Goal: Task Accomplishment & Management: Complete application form

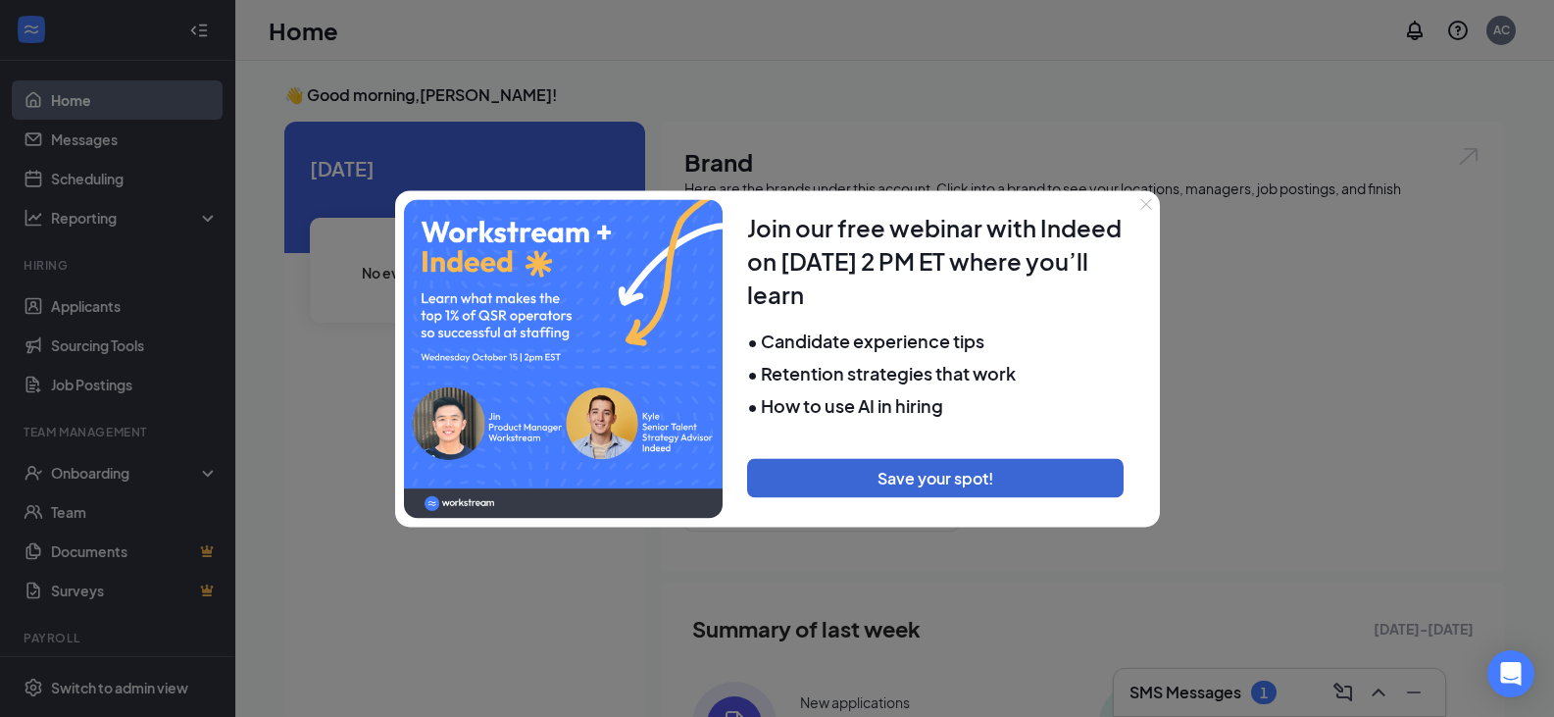
click at [1143, 202] on icon "Close" at bounding box center [1146, 204] width 12 height 12
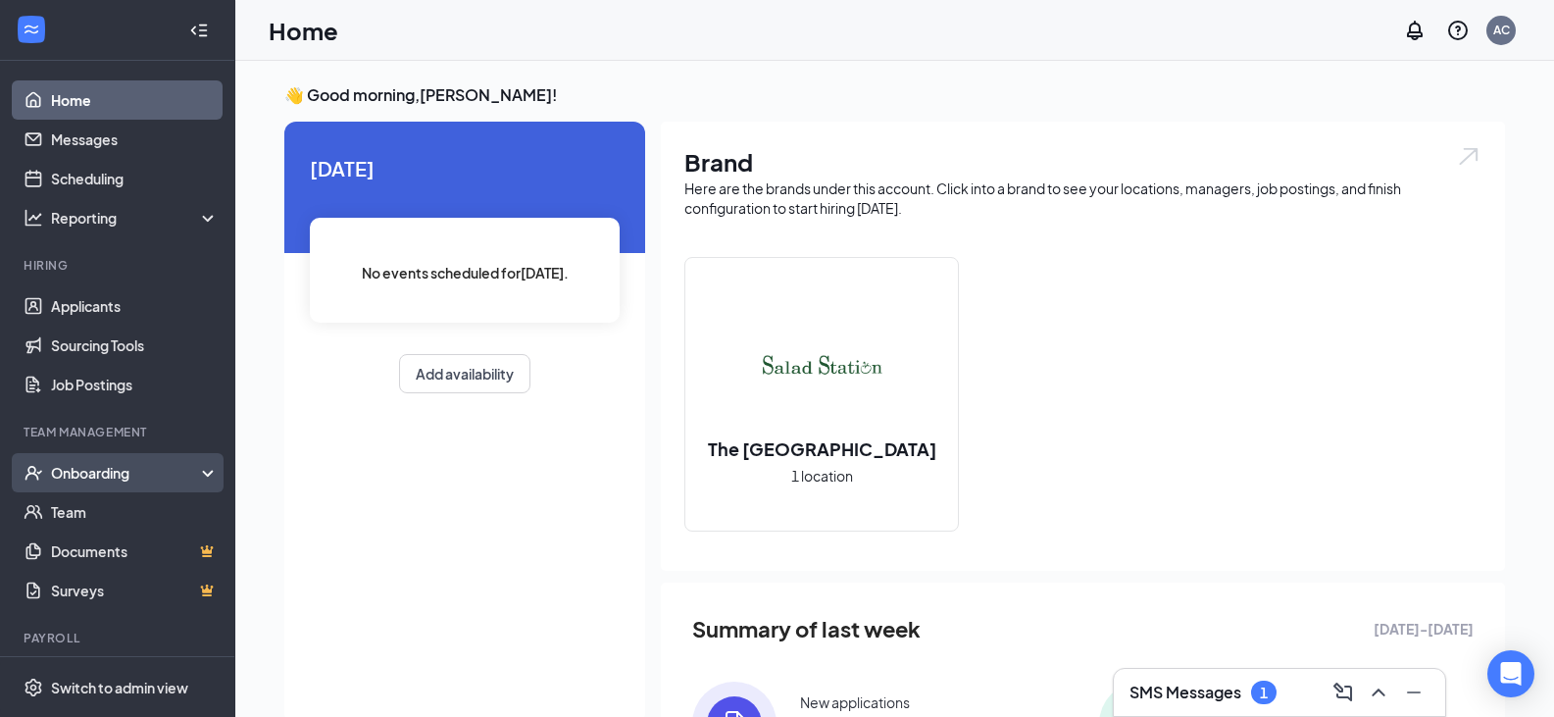
click at [112, 476] on div "Onboarding" at bounding box center [126, 473] width 151 height 20
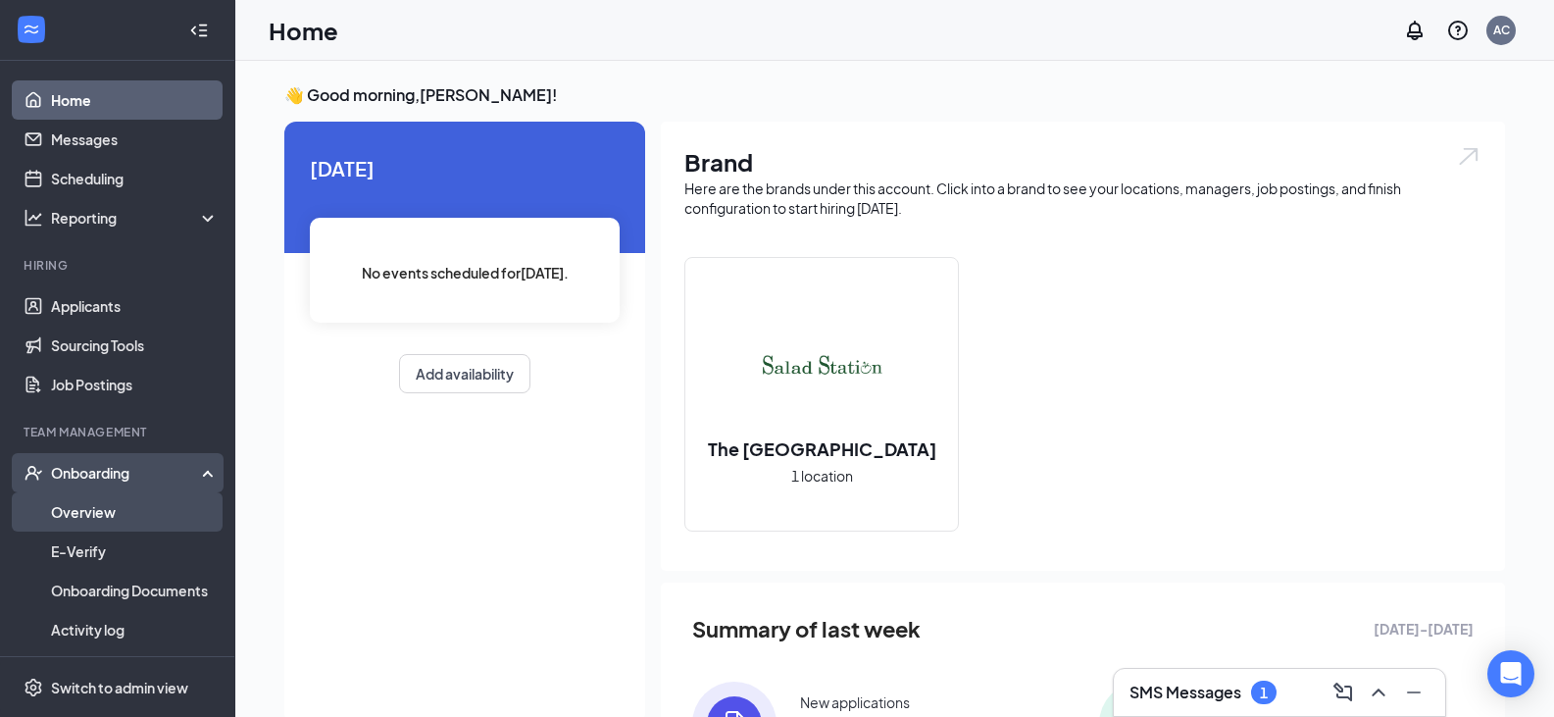
click at [111, 510] on link "Overview" at bounding box center [135, 511] width 168 height 39
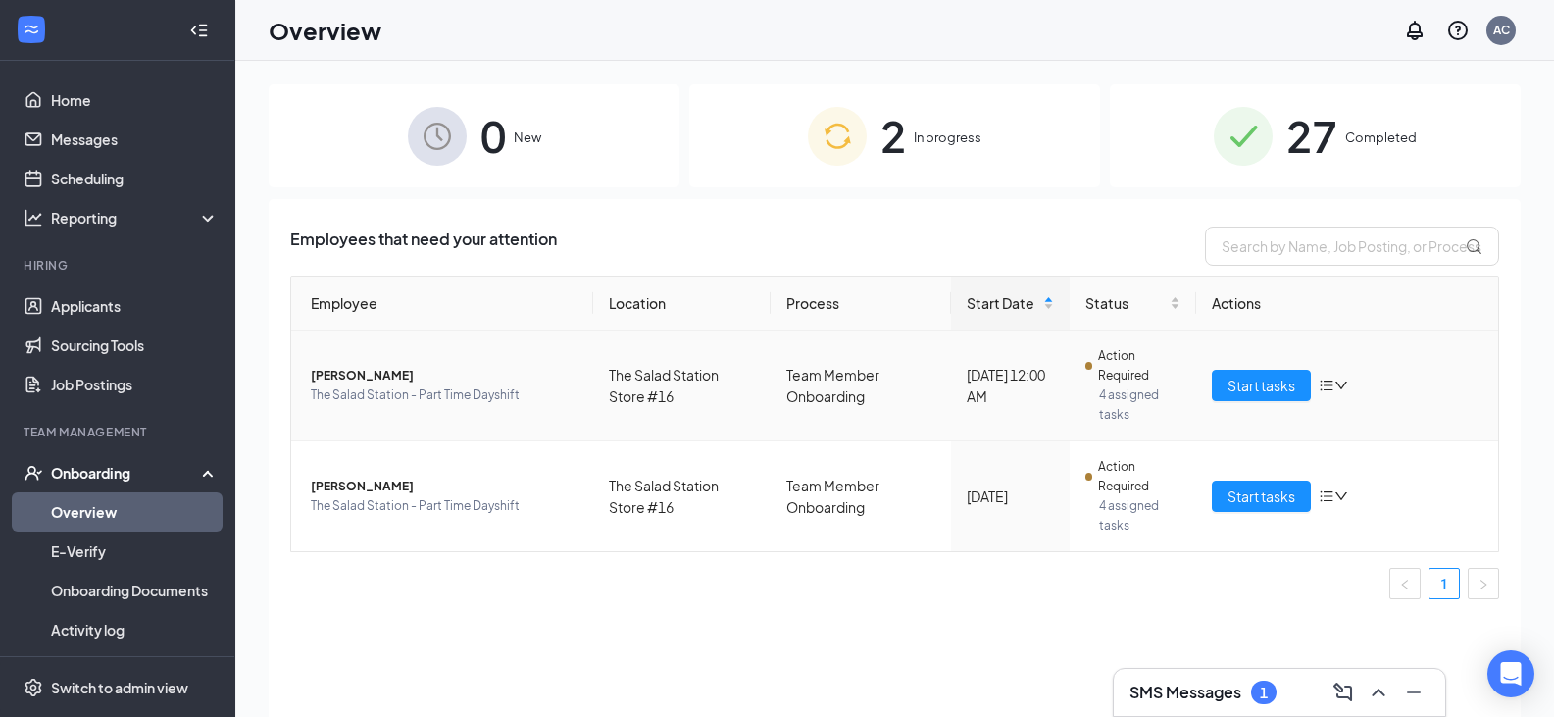
click at [403, 386] on span "The Salad Station - Part Time Dayshift" at bounding box center [444, 395] width 267 height 20
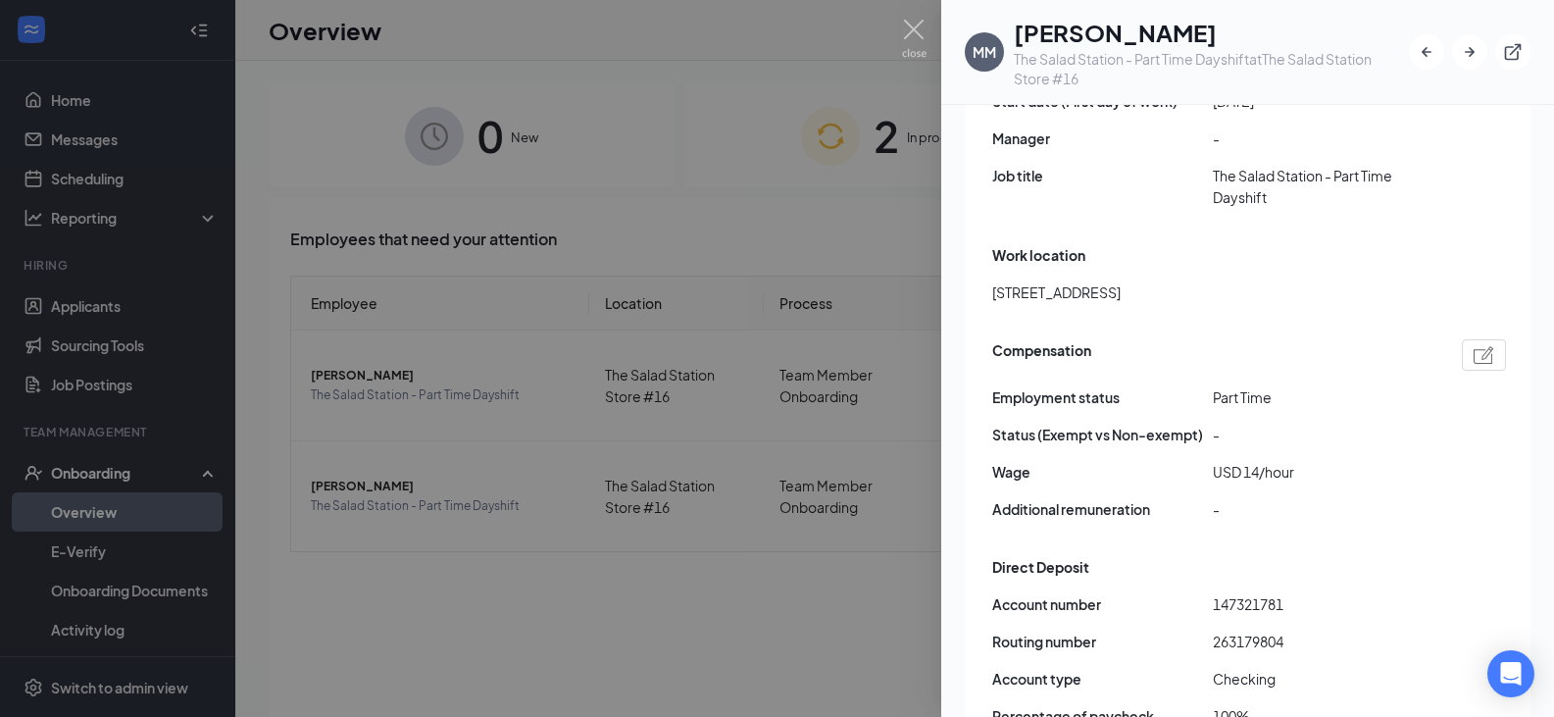
scroll to position [1113, 0]
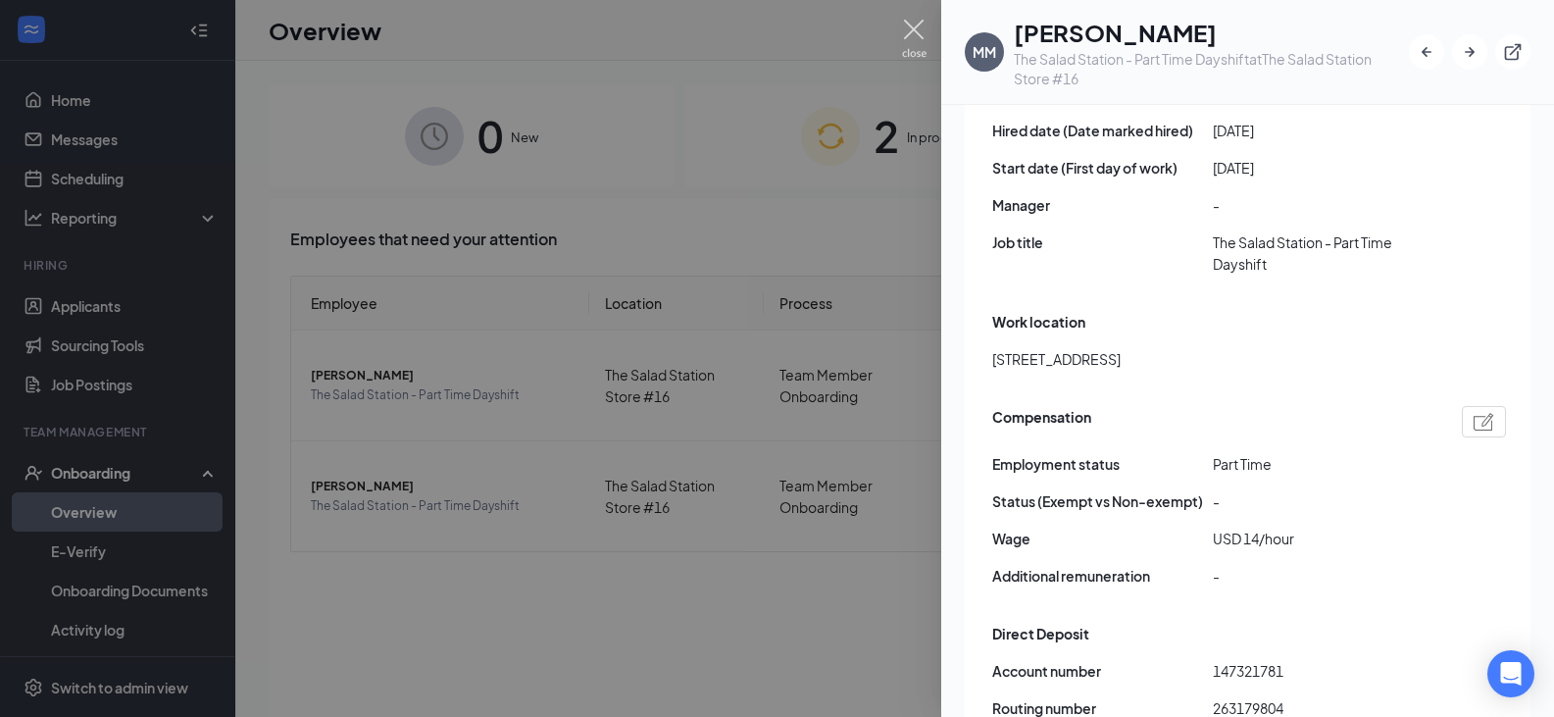
click at [918, 35] on img at bounding box center [914, 39] width 25 height 38
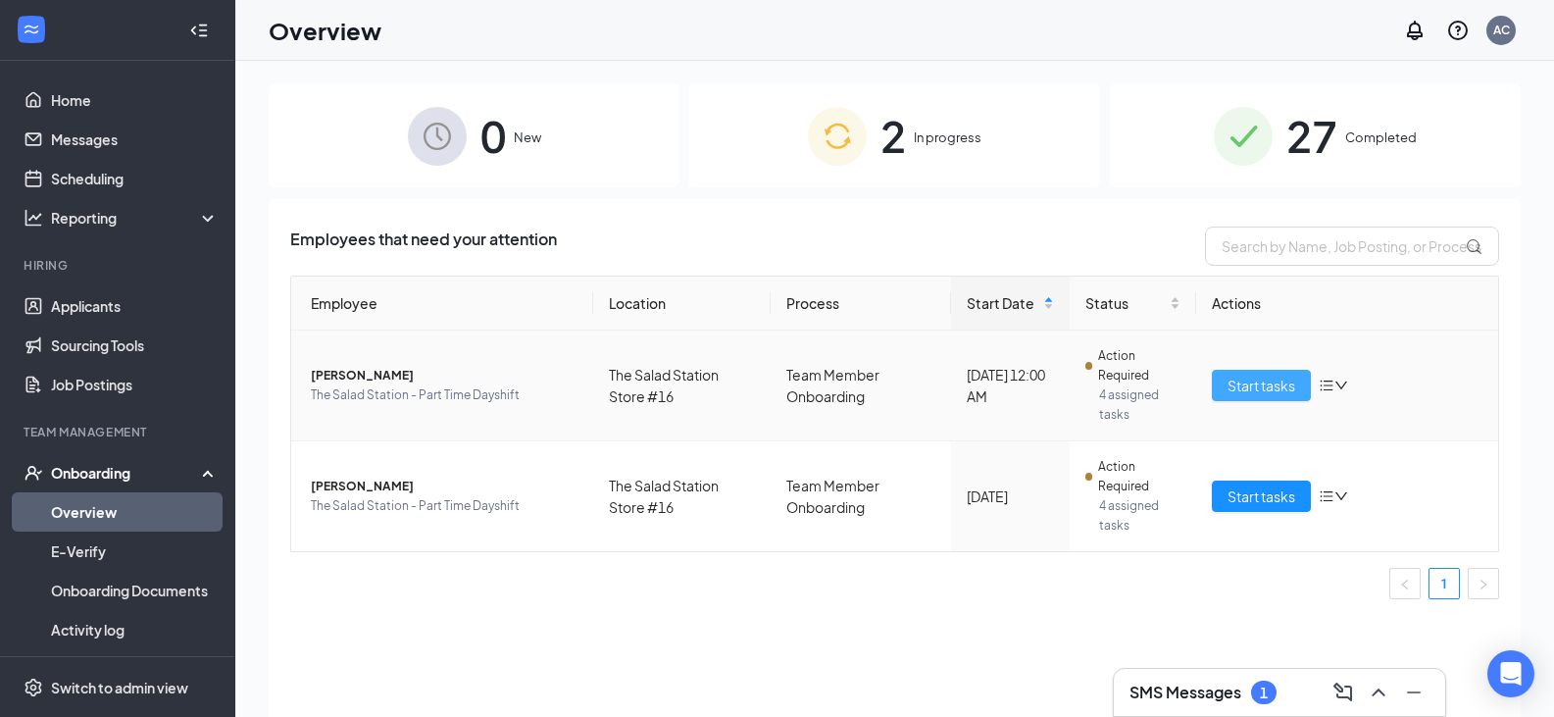
click at [1301, 383] on button "Start tasks" at bounding box center [1261, 385] width 99 height 31
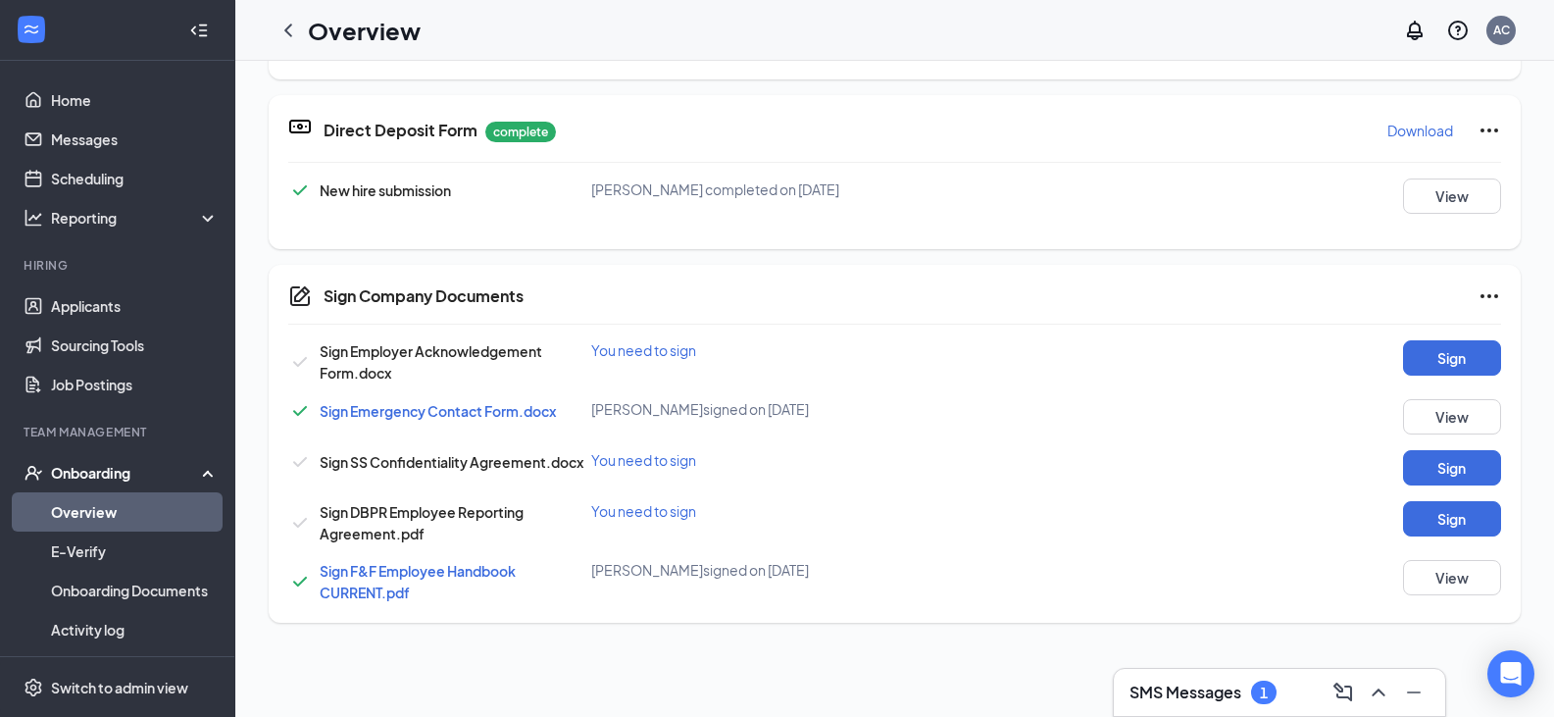
scroll to position [784, 0]
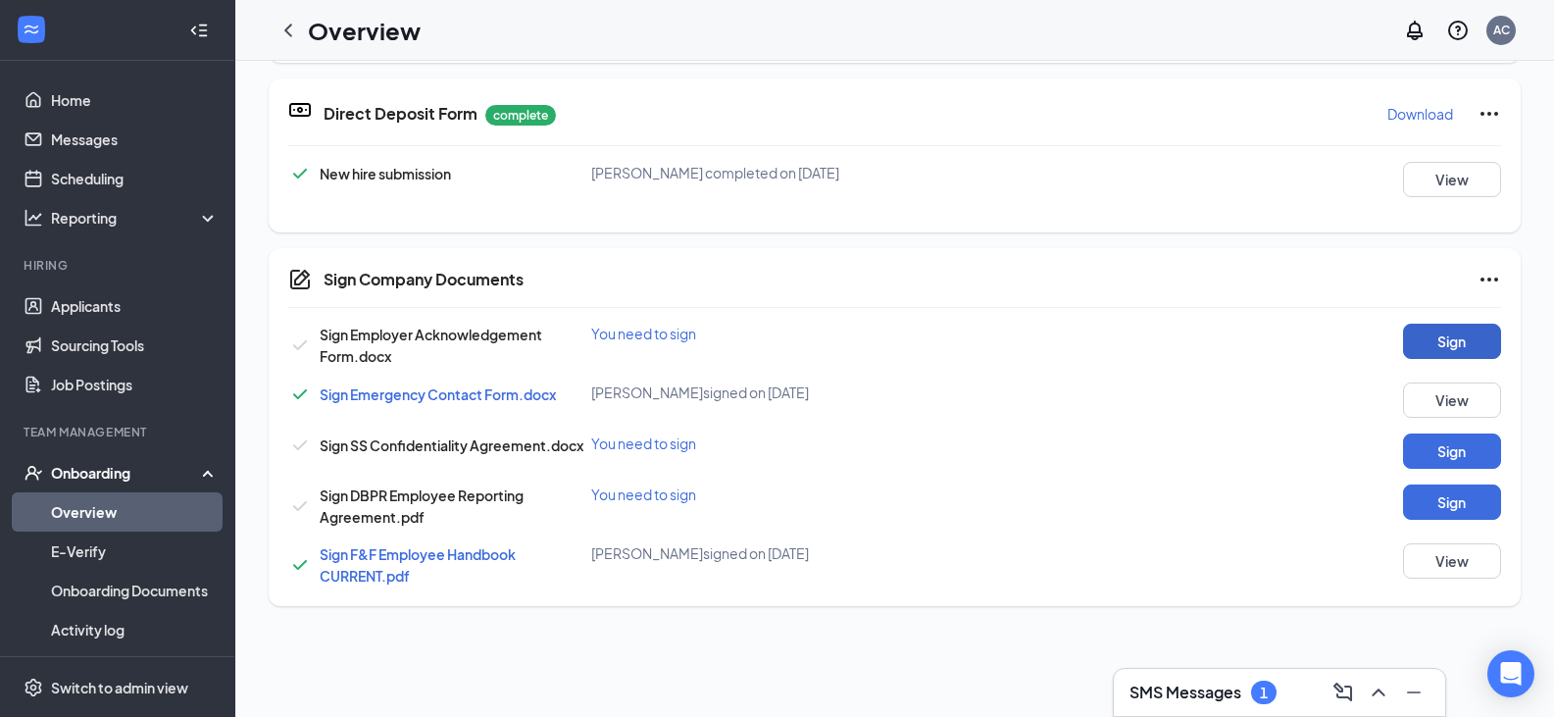
click at [1403, 338] on button "Sign" at bounding box center [1452, 341] width 98 height 35
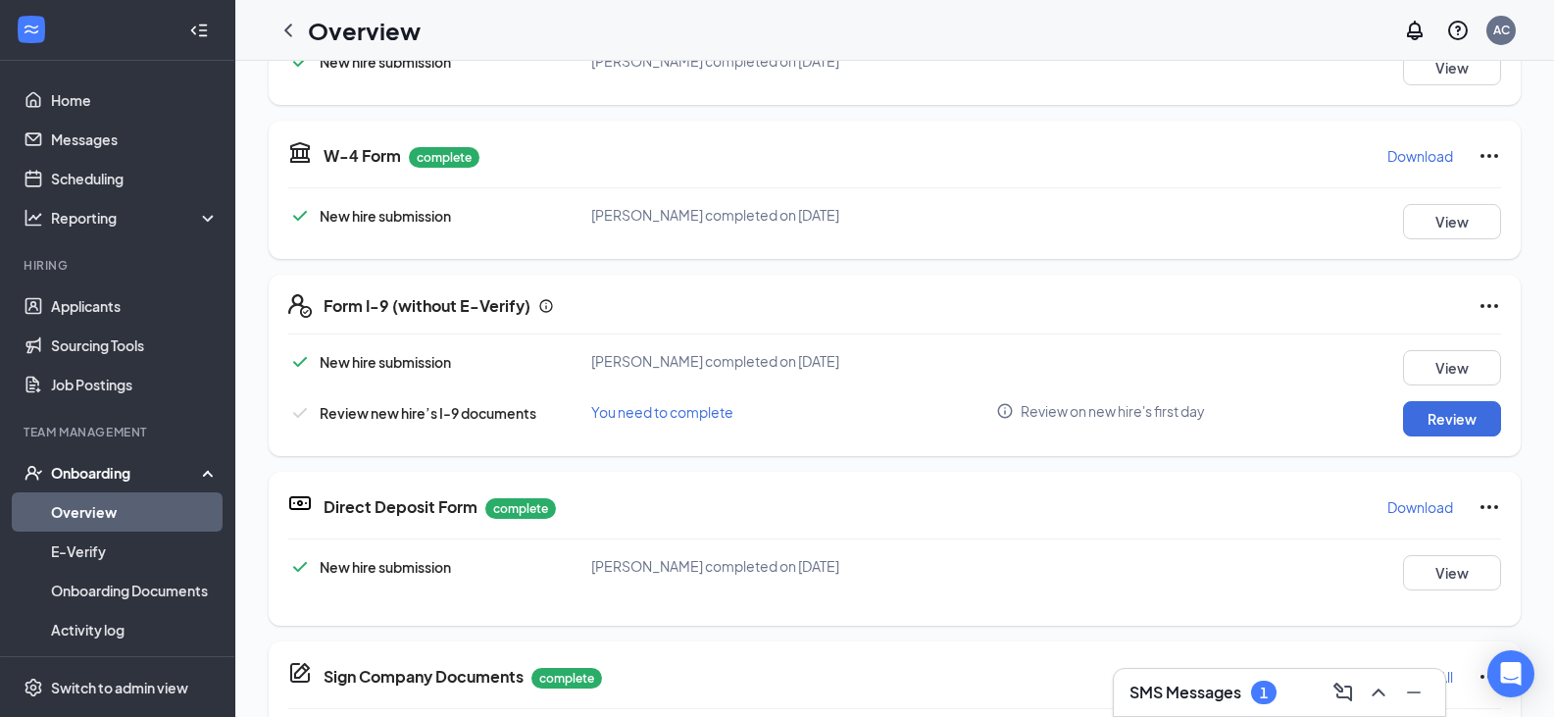
scroll to position [392, 0]
click at [1406, 416] on button "Review" at bounding box center [1452, 417] width 98 height 35
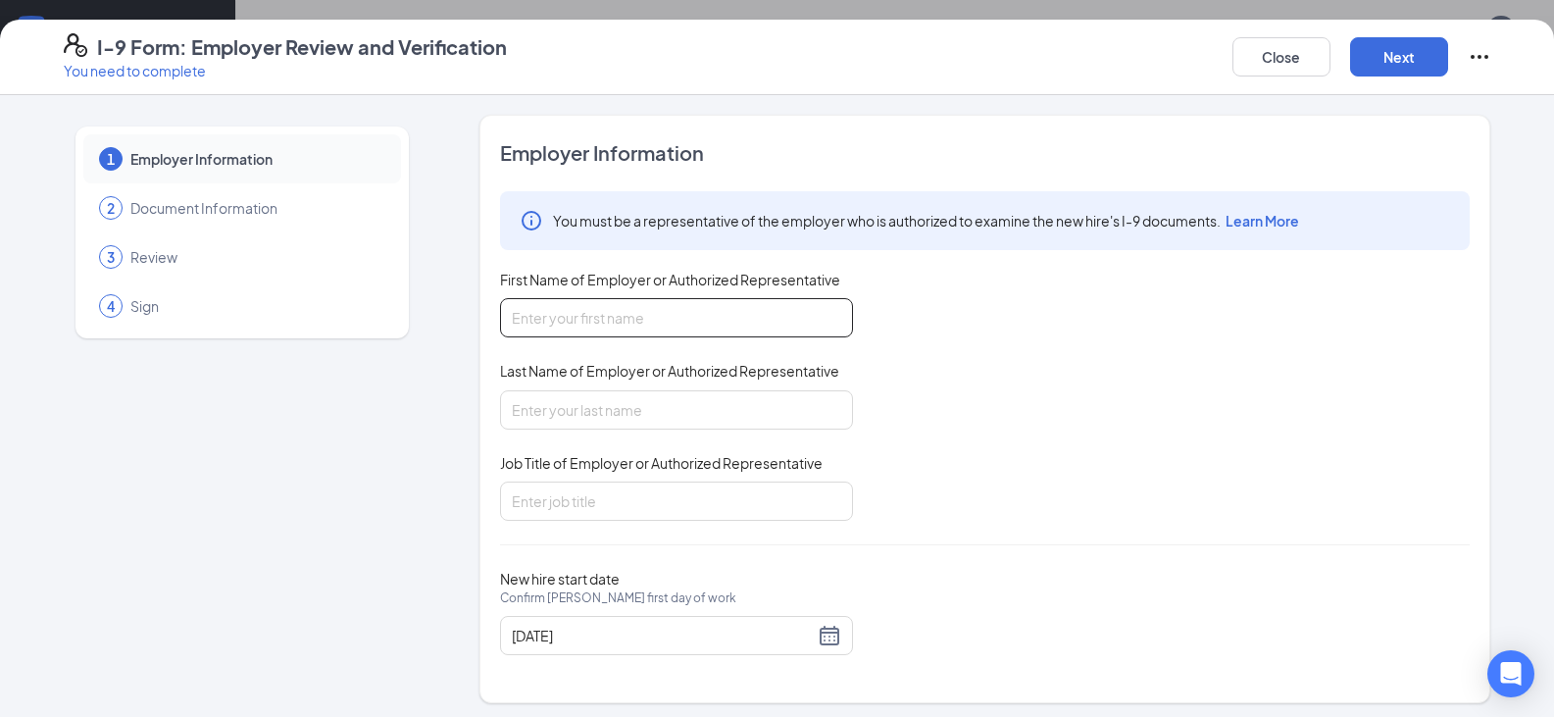
click at [565, 319] on input "First Name of Employer or Authorized Representative" at bounding box center [676, 317] width 353 height 39
type input "[PERSON_NAME]"
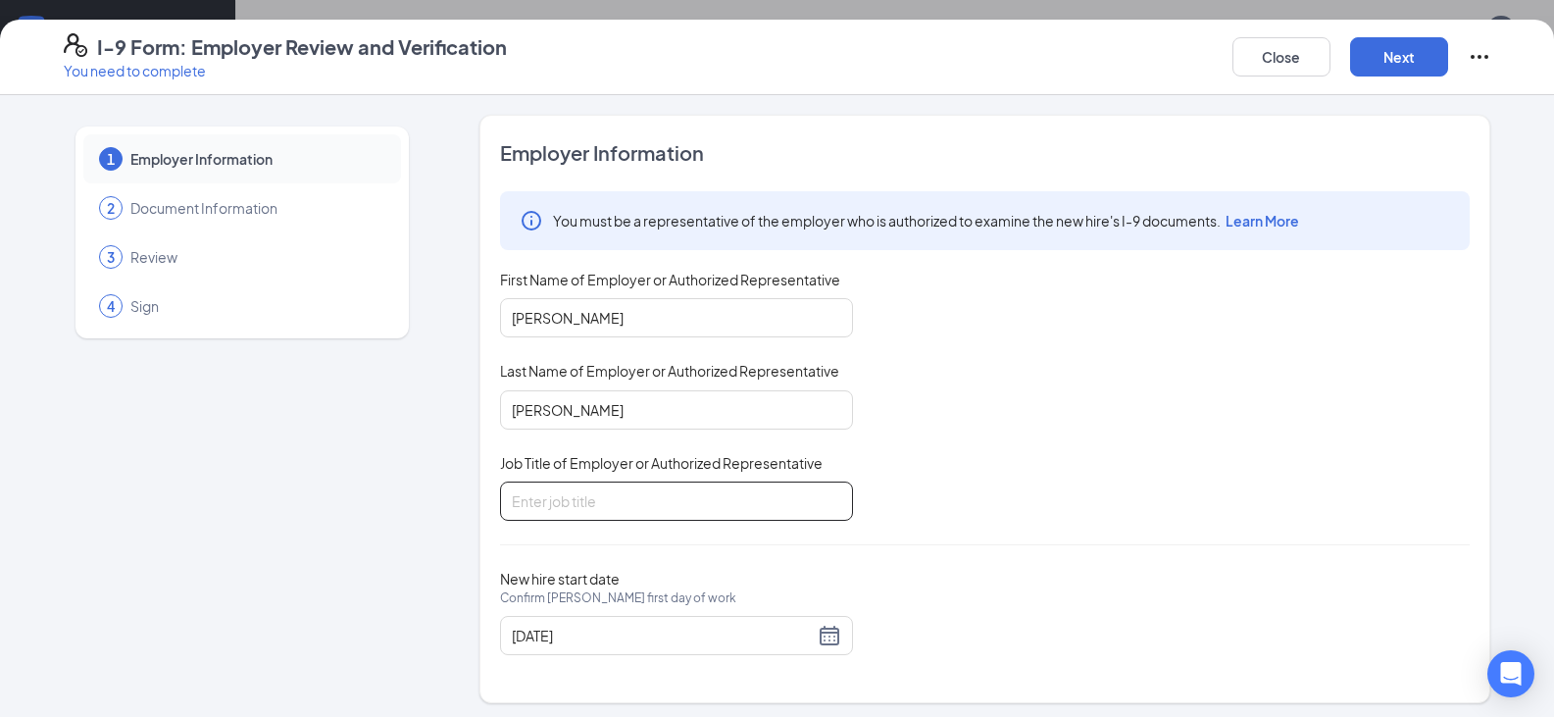
click at [650, 488] on input "Job Title of Employer or Authorized Representative" at bounding box center [676, 500] width 353 height 39
type input "owner"
click at [1381, 76] on div "Close Next" at bounding box center [1361, 56] width 259 height 47
click at [1394, 52] on button "Next" at bounding box center [1399, 56] width 98 height 39
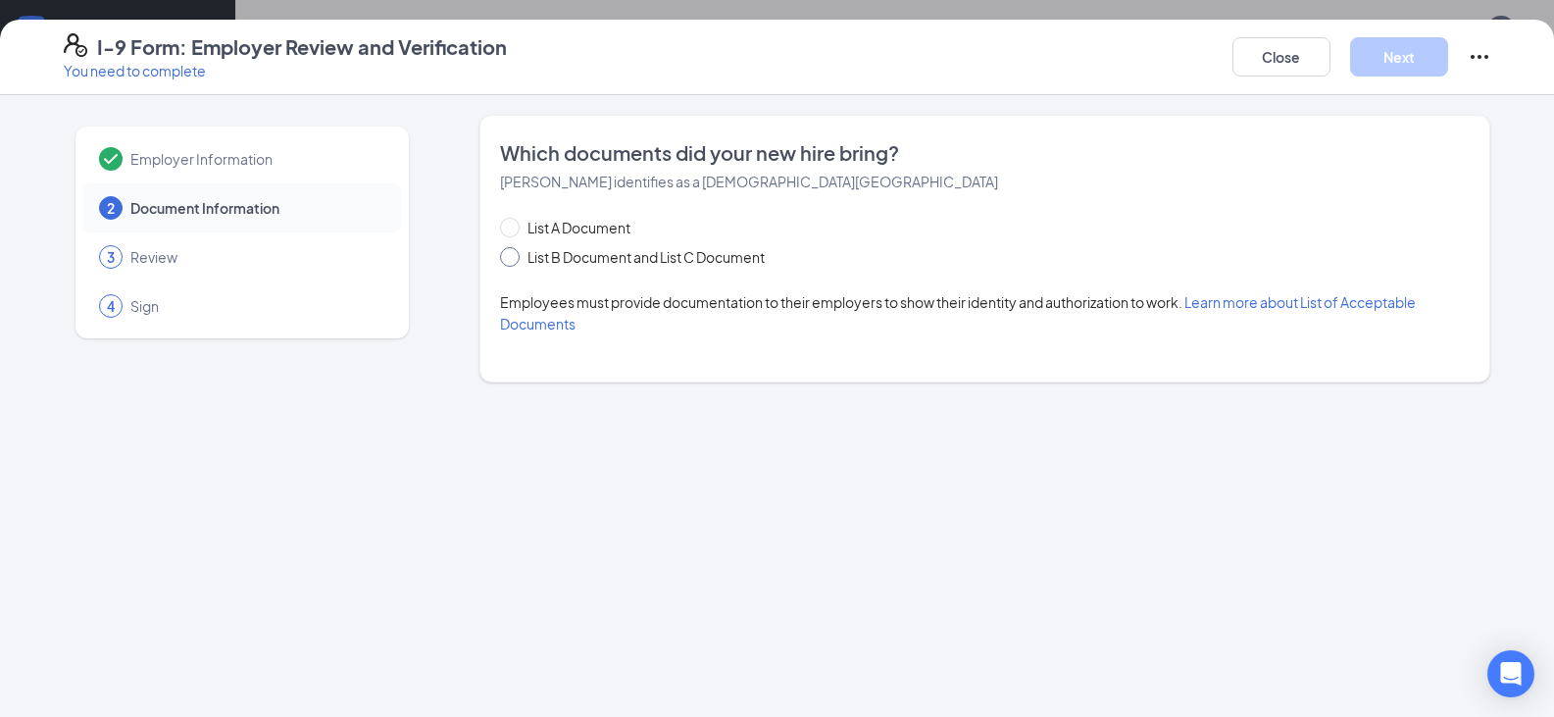
click at [609, 253] on span "List B Document and List C Document" at bounding box center [646, 257] width 253 height 22
click at [514, 253] on input "List B Document and List C Document" at bounding box center [507, 254] width 14 height 14
radio input "true"
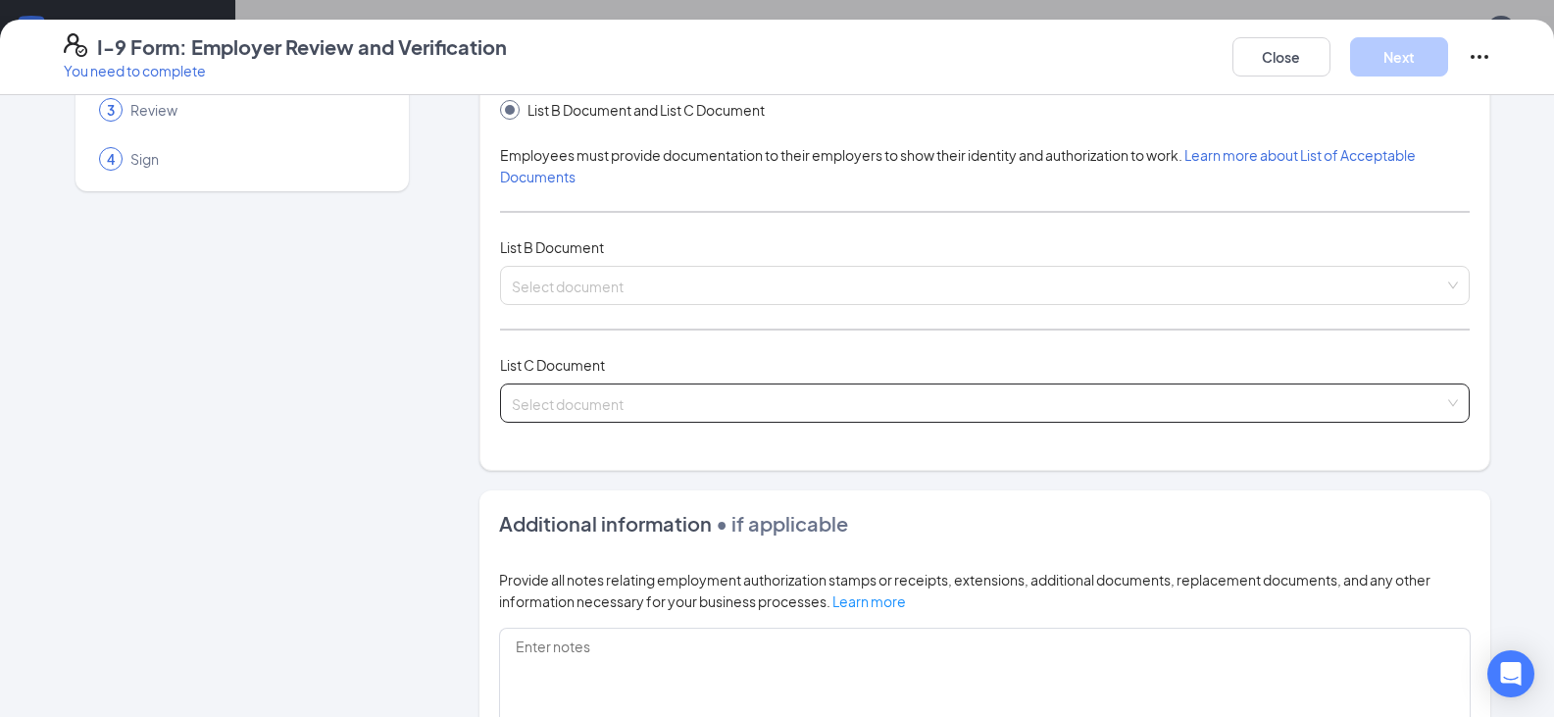
scroll to position [196, 0]
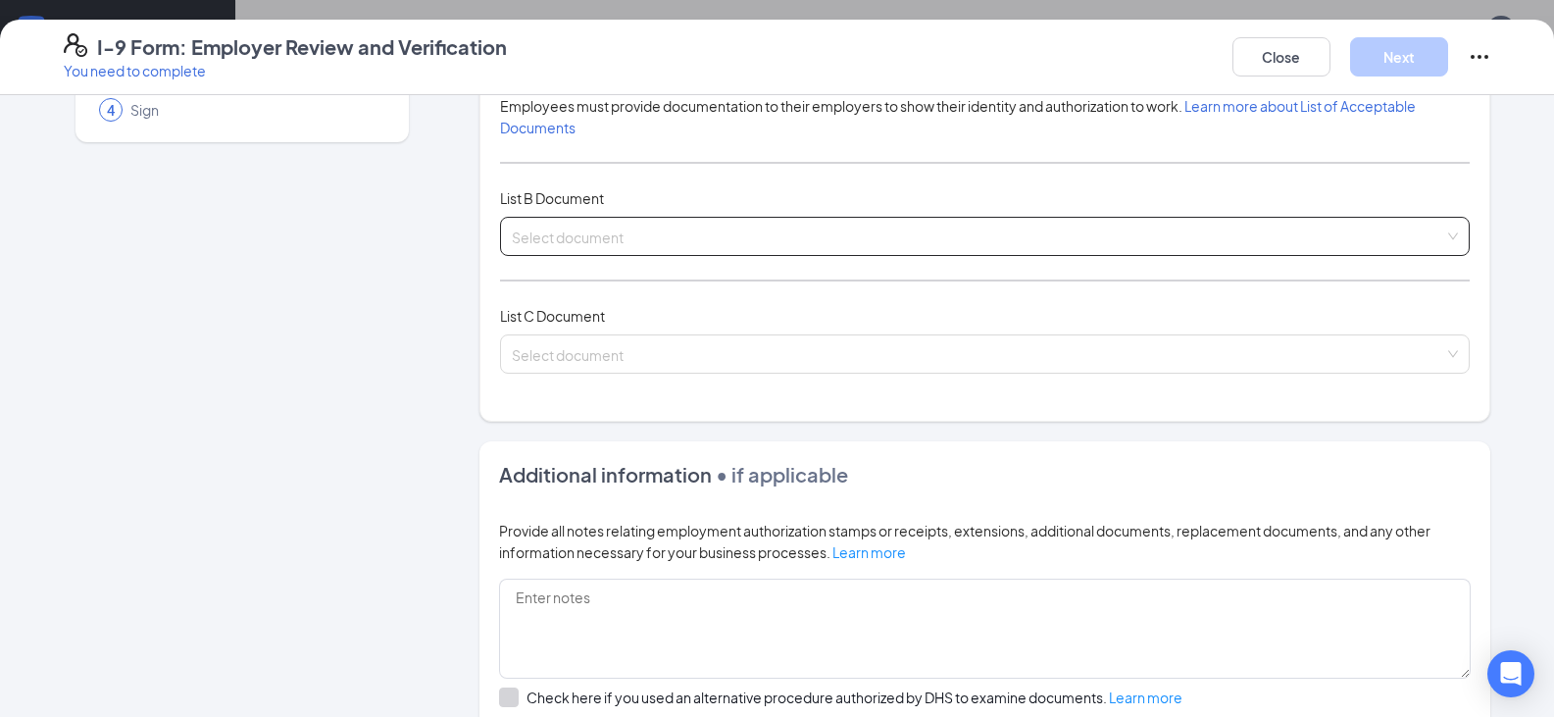
click at [723, 240] on input "search" at bounding box center [978, 232] width 932 height 29
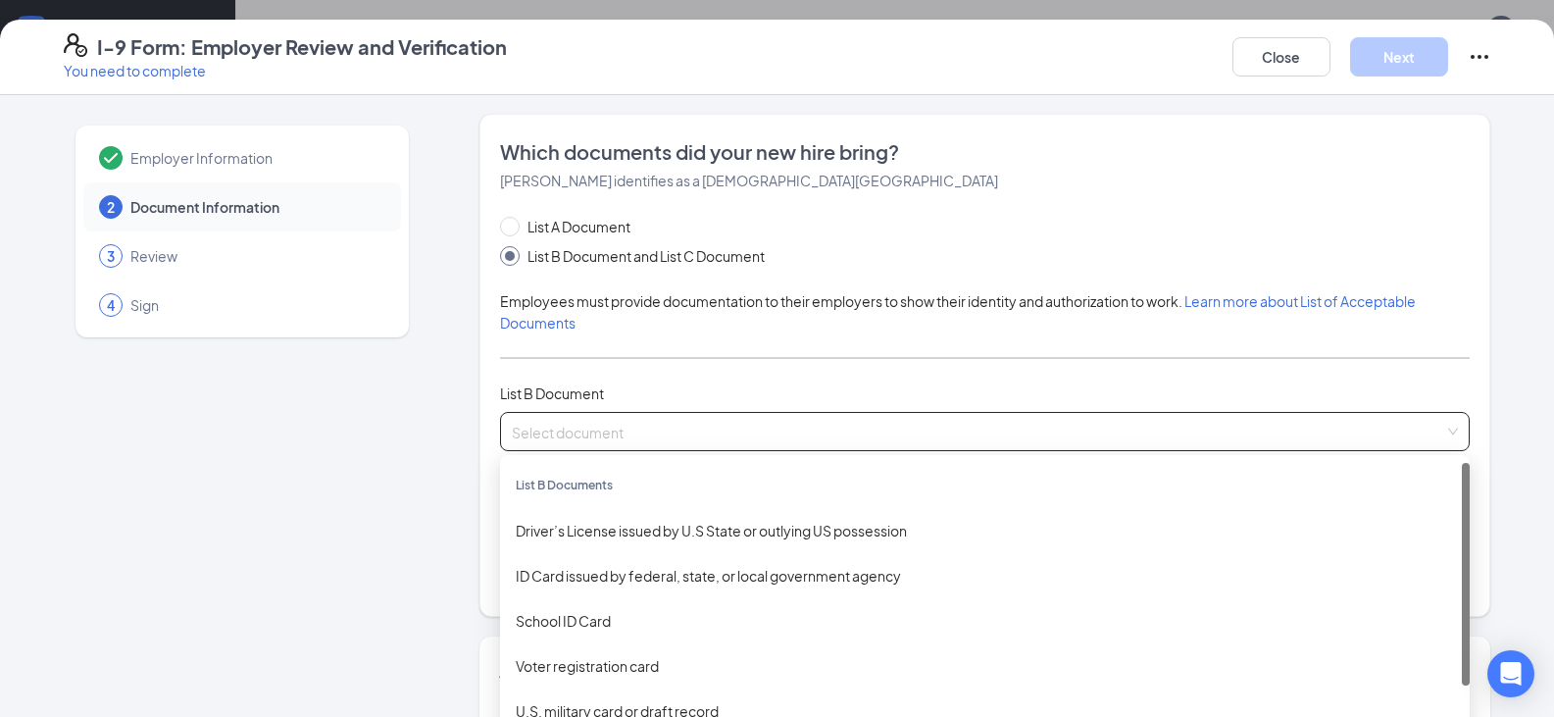
scroll to position [0, 0]
click at [719, 340] on div "List A Document List B Document and List C Document Employees must provide docu…" at bounding box center [985, 405] width 970 height 376
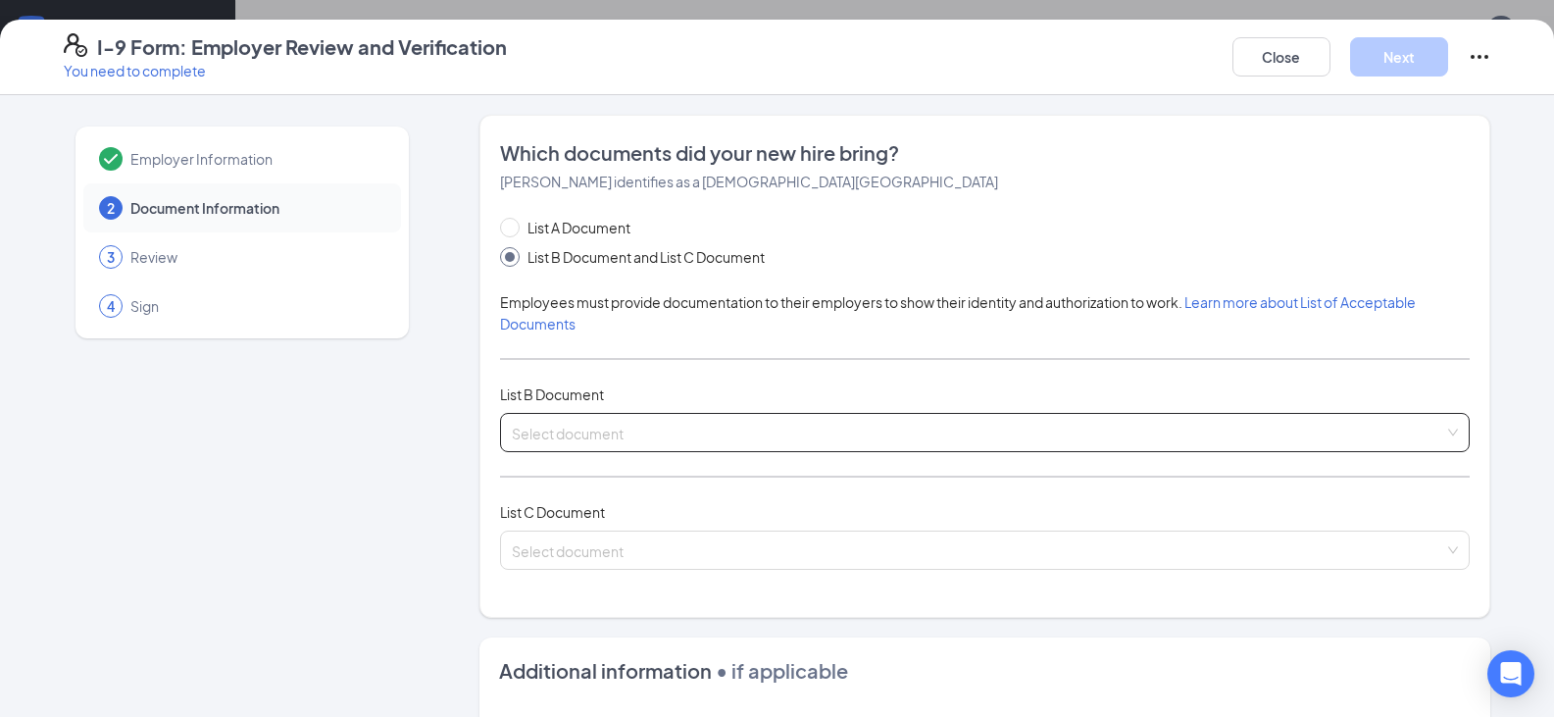
click at [668, 434] on input "search" at bounding box center [978, 428] width 932 height 29
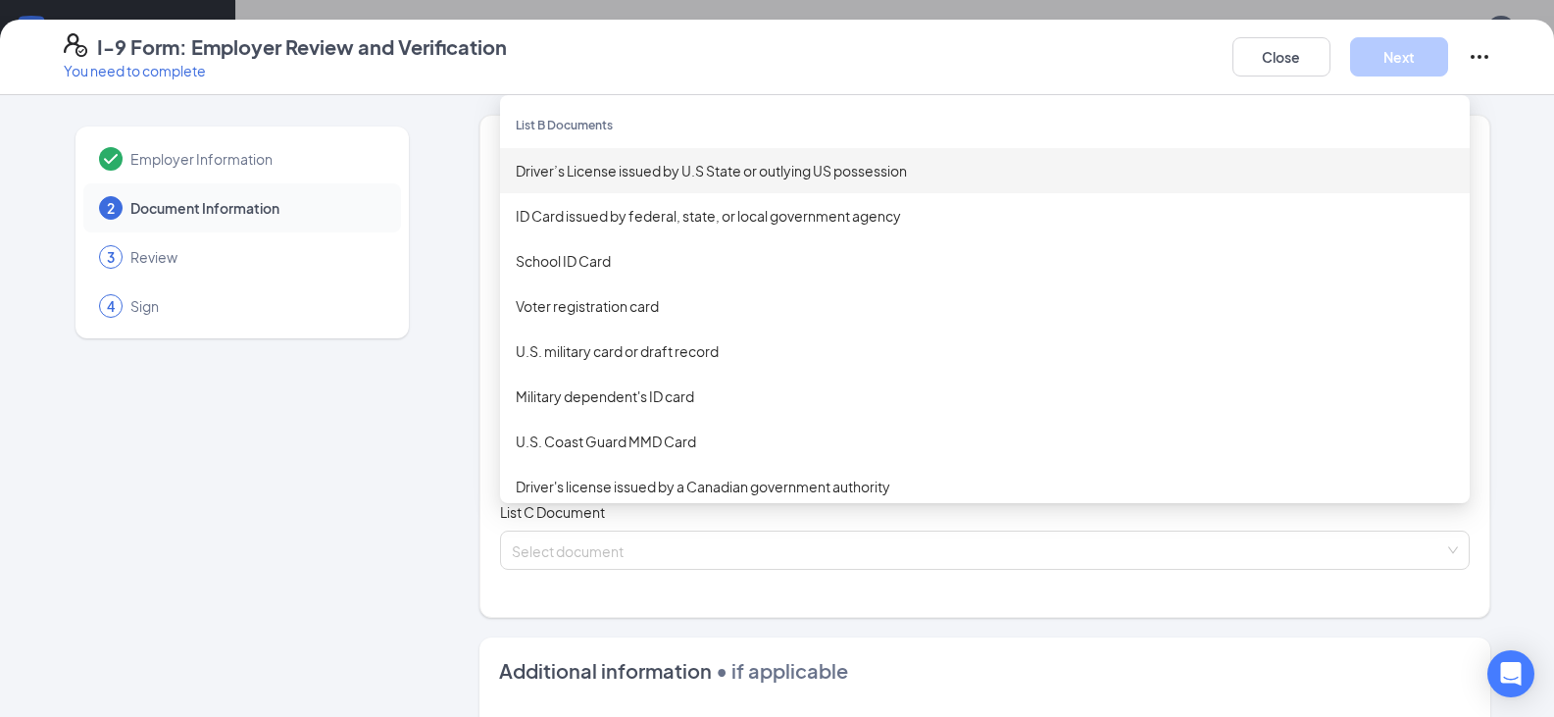
click at [570, 178] on div "Driver’s License issued by U.S State or outlying US possession" at bounding box center [985, 171] width 938 height 22
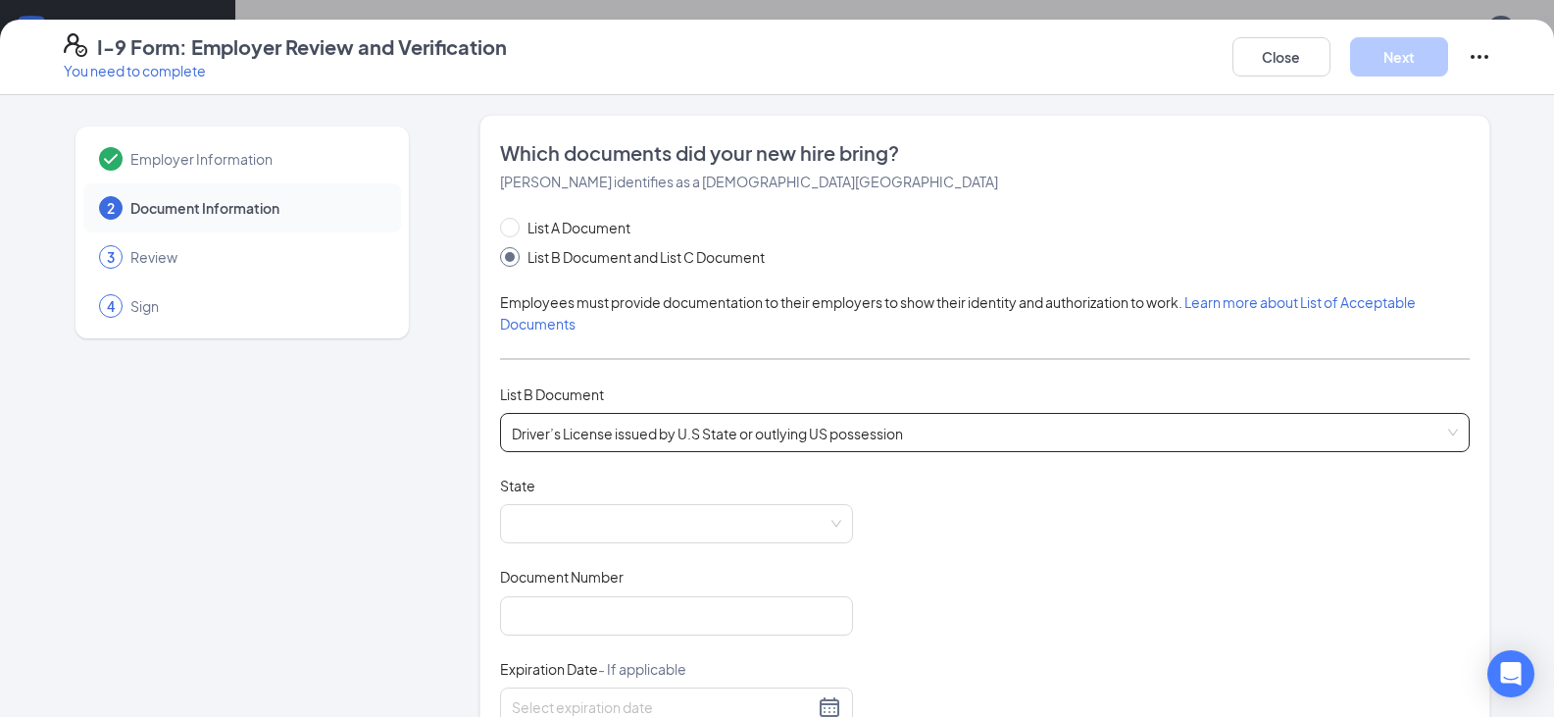
click at [606, 430] on div "Driver’s License issued by U.S State or outlying US possession Driver’s License…" at bounding box center [985, 432] width 970 height 39
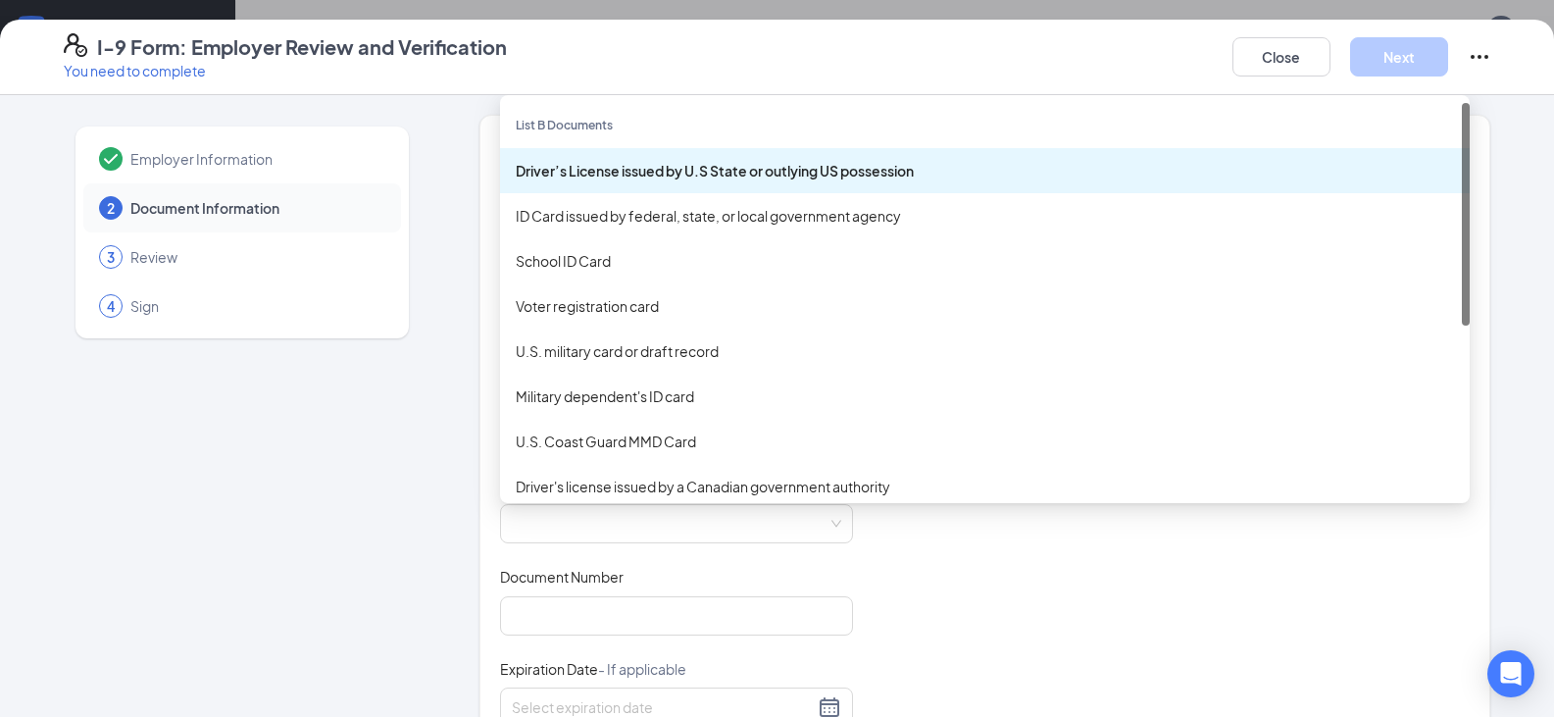
click at [695, 171] on div "Driver’s License issued by U.S State or outlying US possession" at bounding box center [985, 171] width 938 height 22
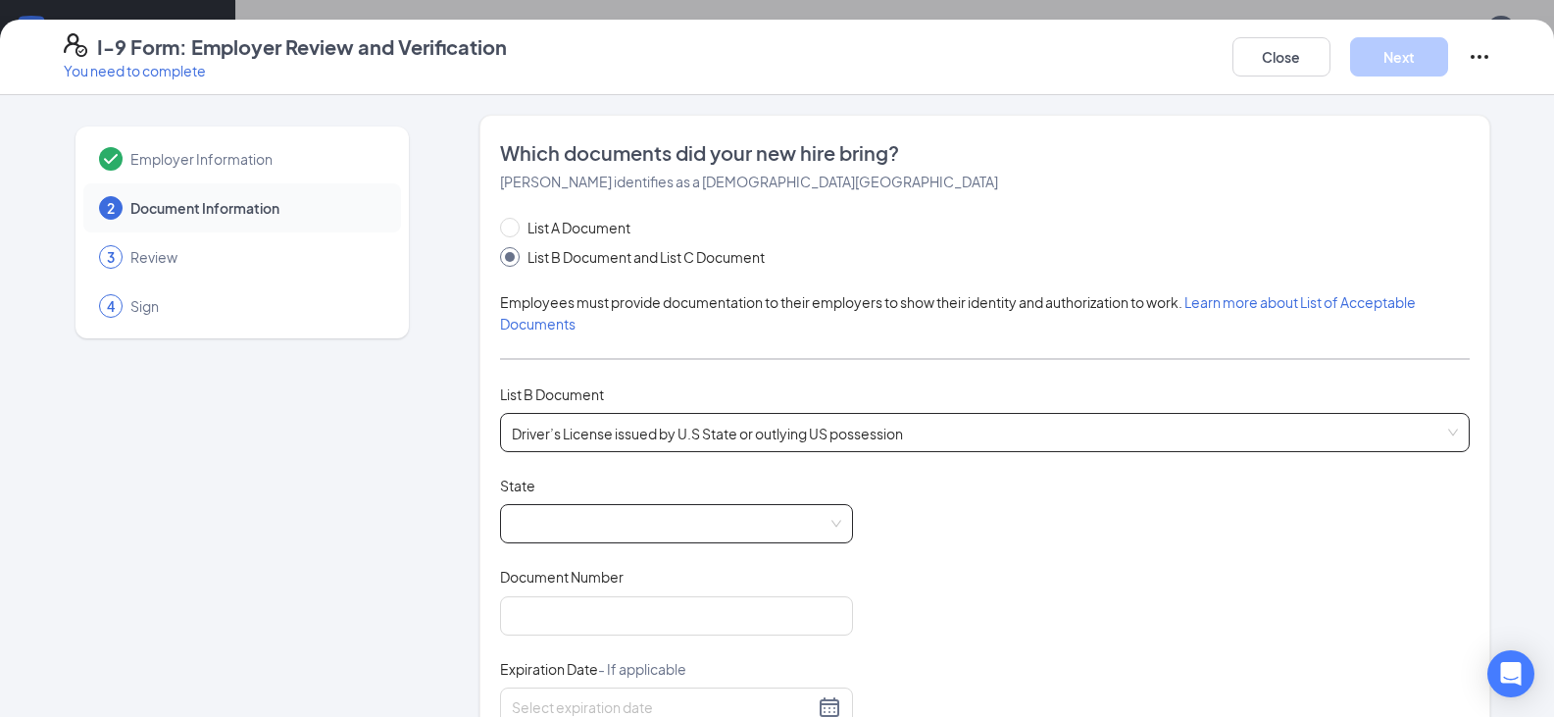
click at [780, 521] on span at bounding box center [676, 523] width 329 height 37
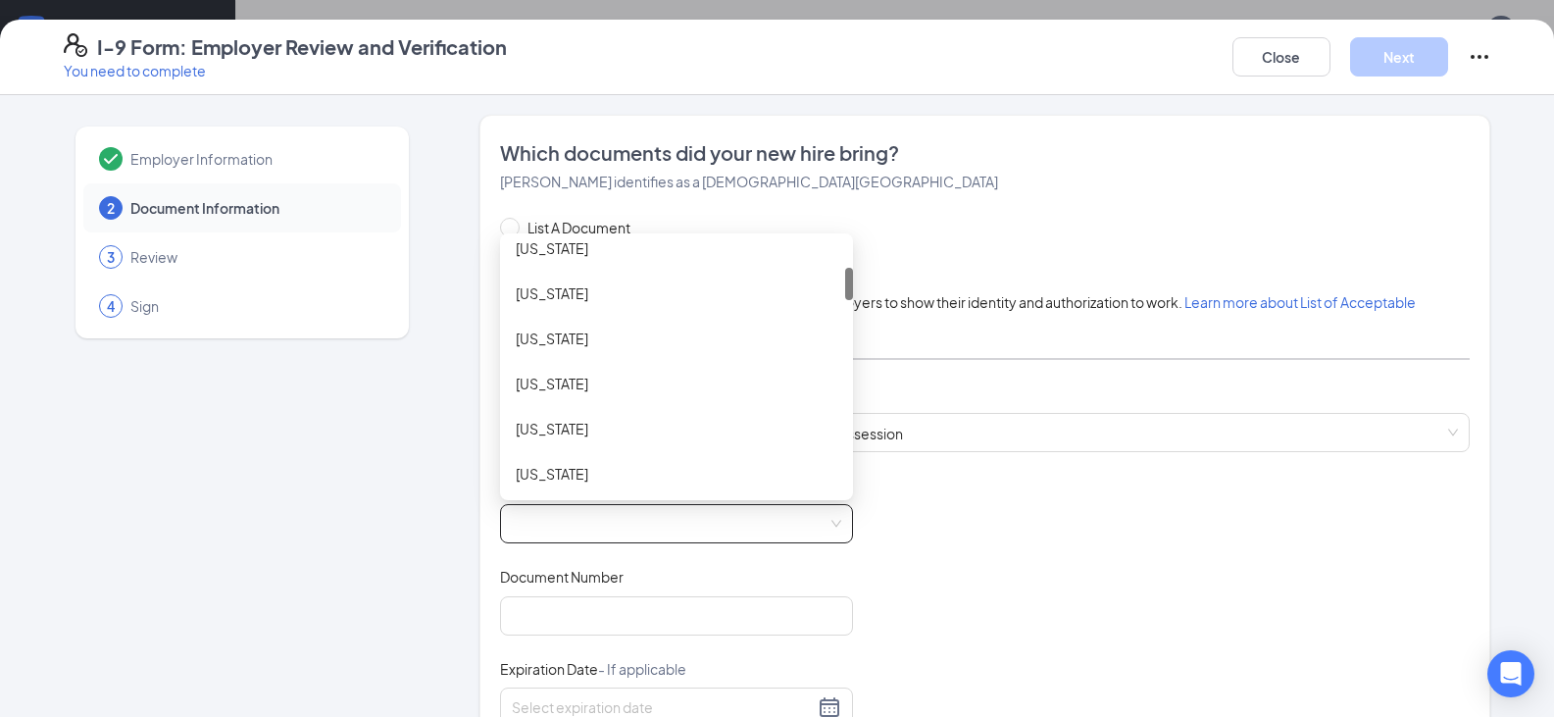
scroll to position [294, 0]
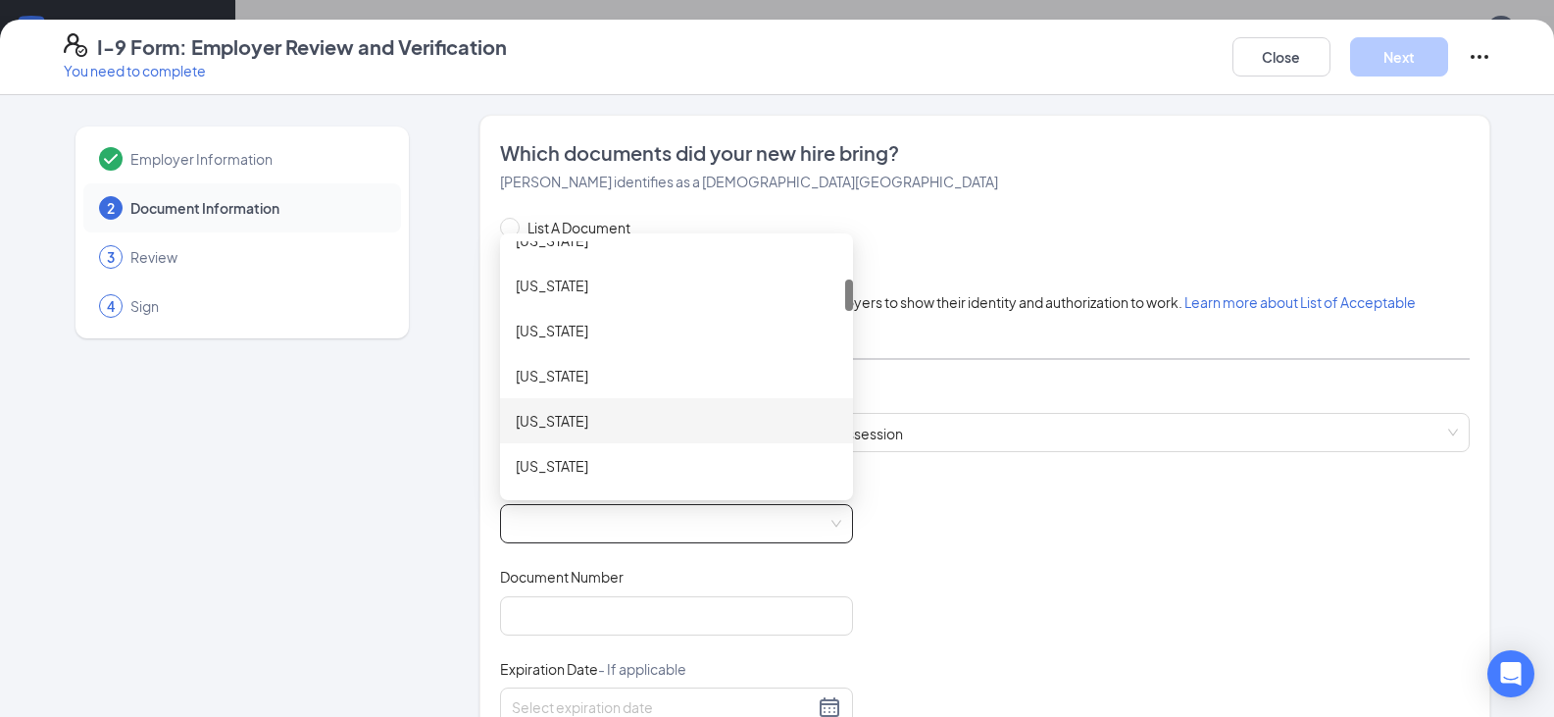
click at [604, 400] on div "[US_STATE]" at bounding box center [676, 420] width 353 height 45
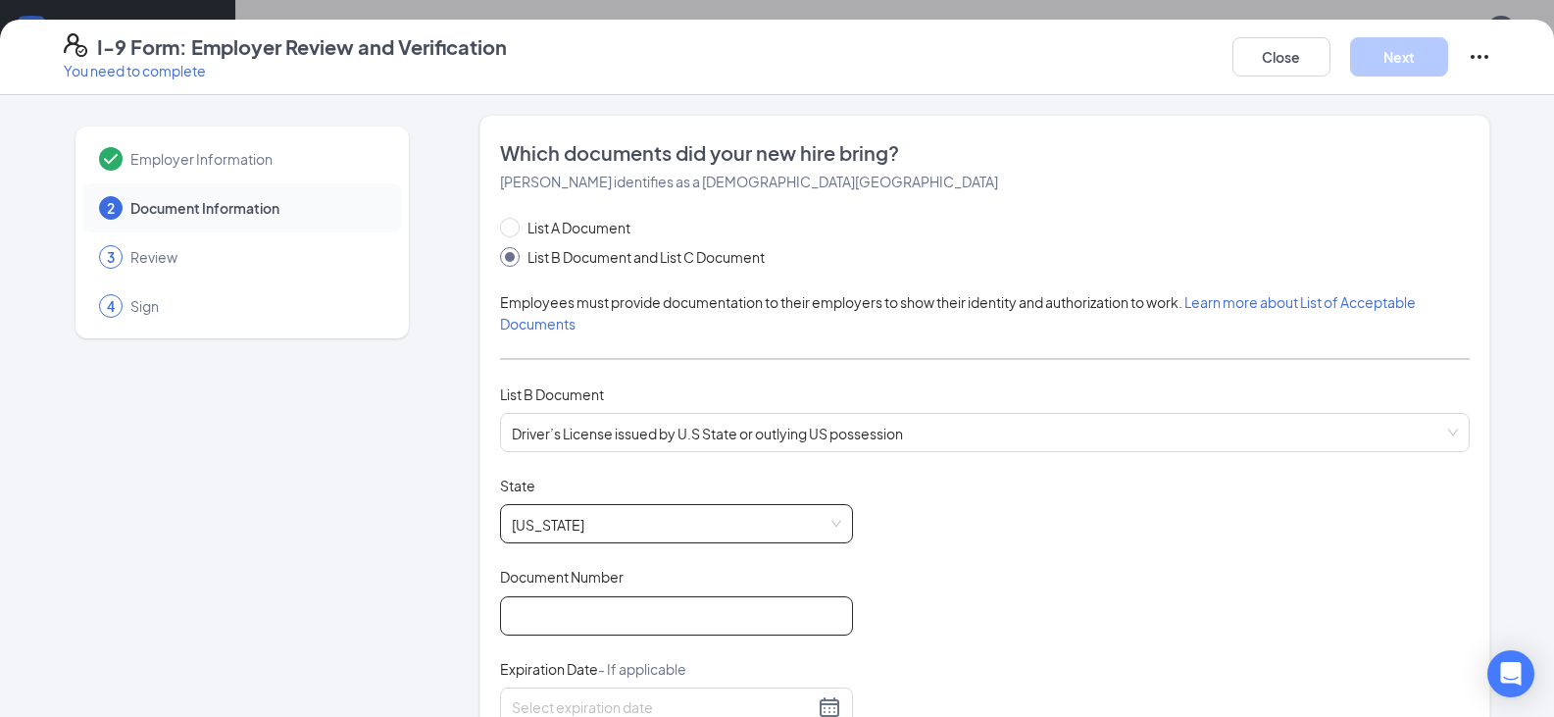
click at [575, 626] on input "Document Number" at bounding box center [676, 615] width 353 height 39
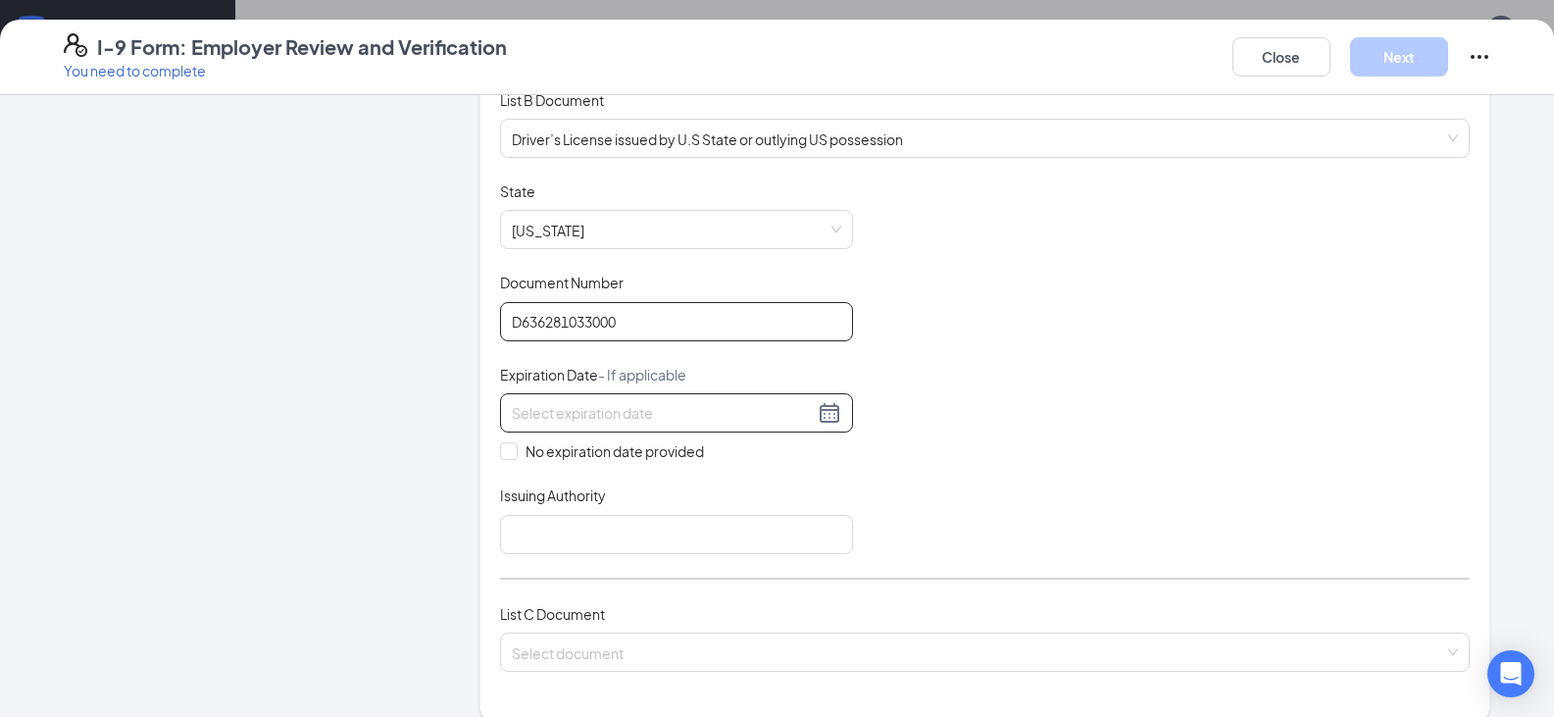
type input "D636281033000"
click at [649, 418] on input at bounding box center [663, 413] width 302 height 22
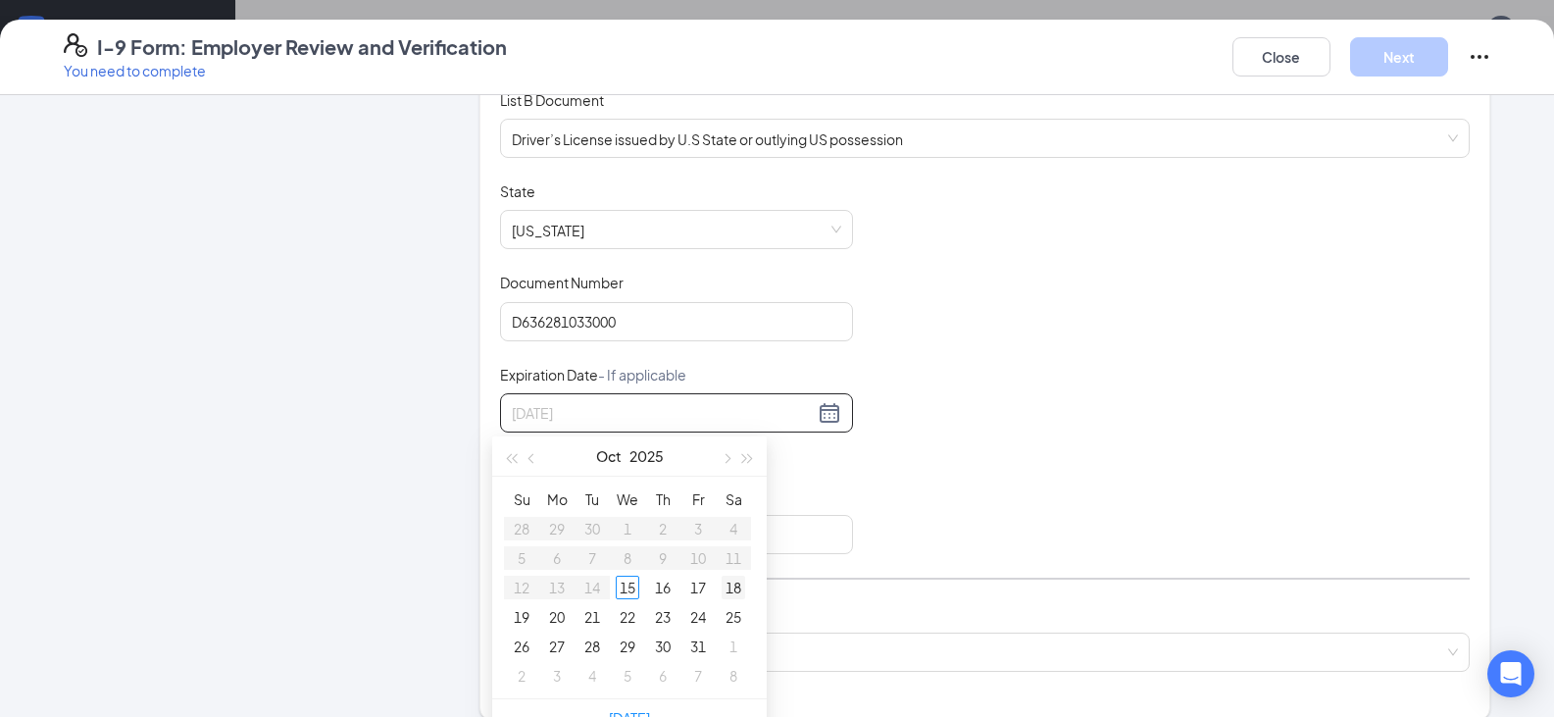
type input "[DATE]"
click at [364, 335] on div "Employer Information 2 Document Information 3 Review 4 Sign" at bounding box center [242, 531] width 357 height 1420
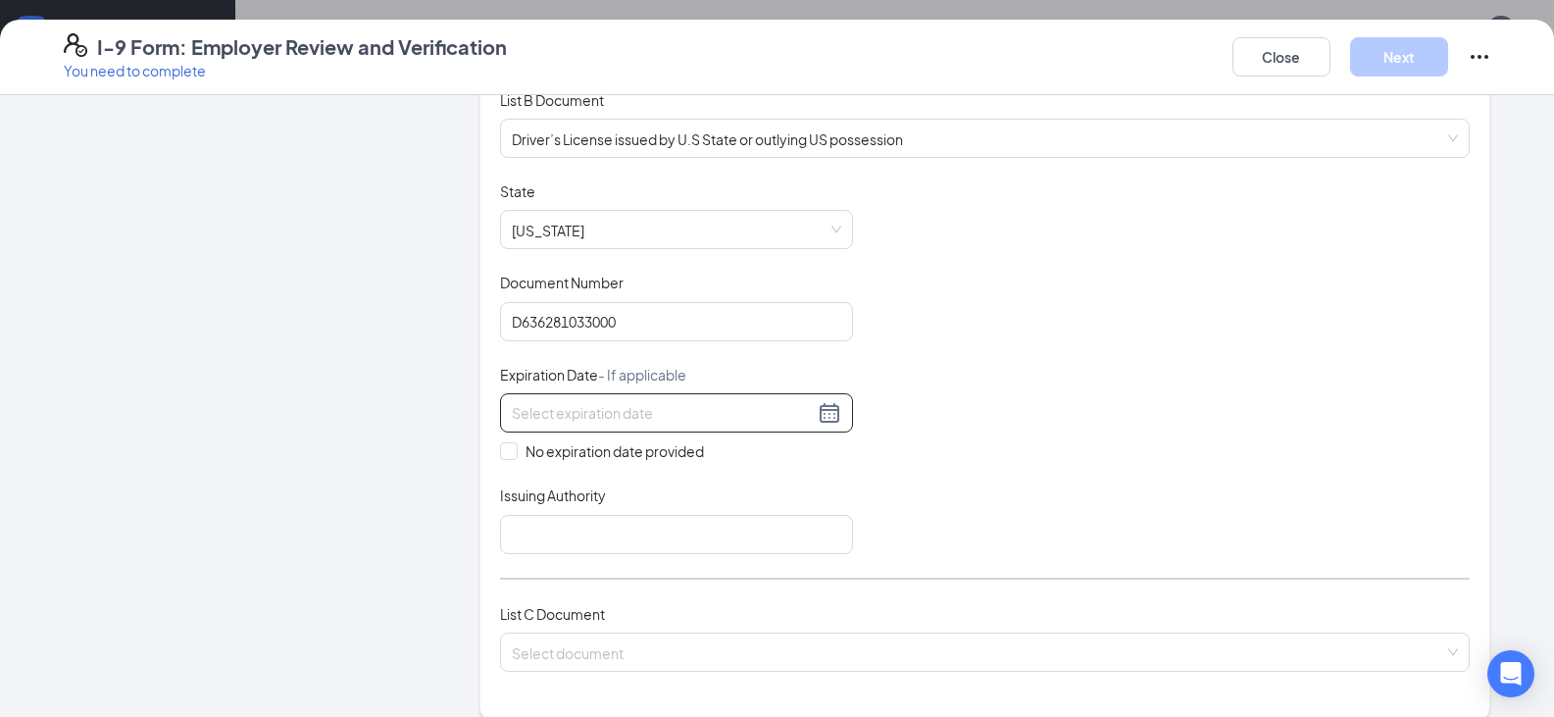
click at [831, 414] on div at bounding box center [676, 413] width 329 height 24
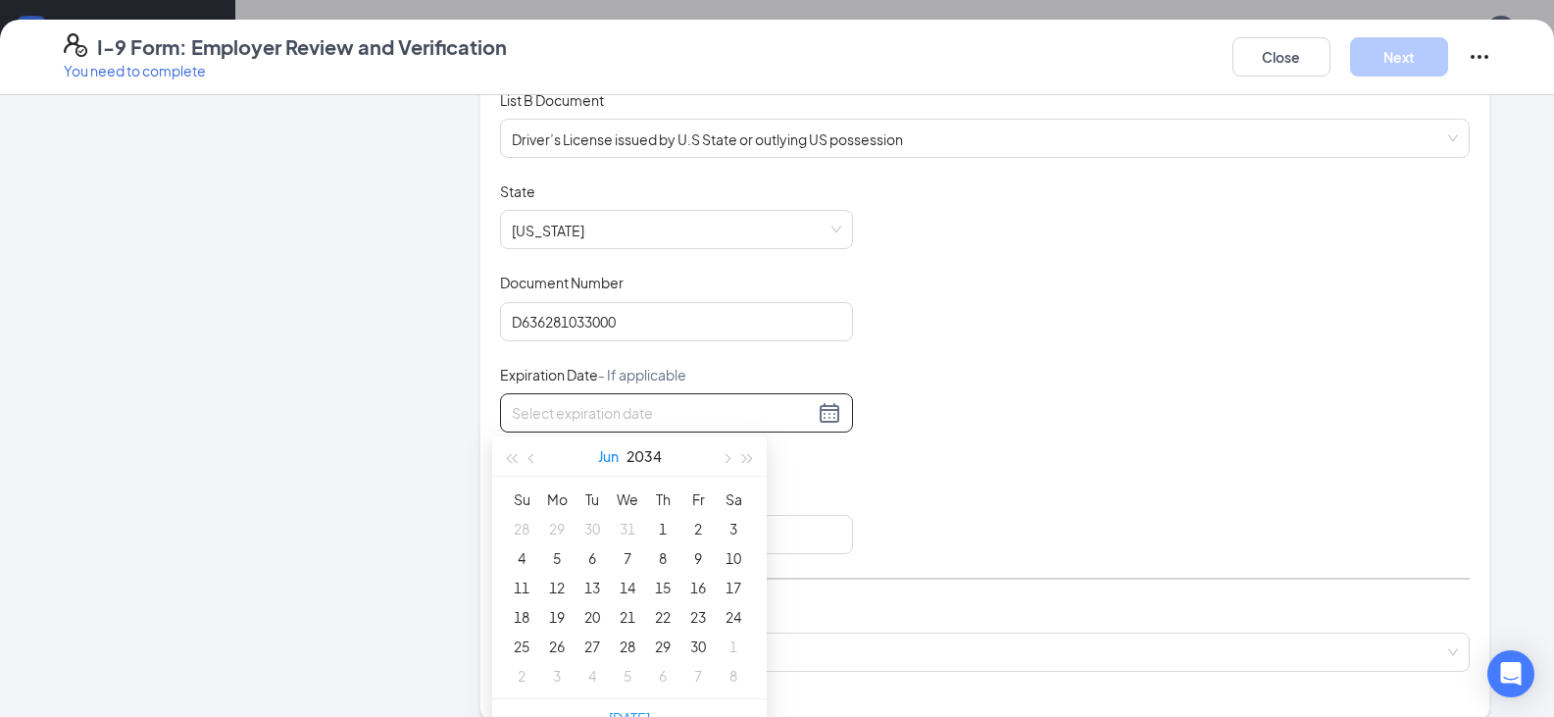
click at [612, 457] on button "Jun" at bounding box center [608, 455] width 21 height 39
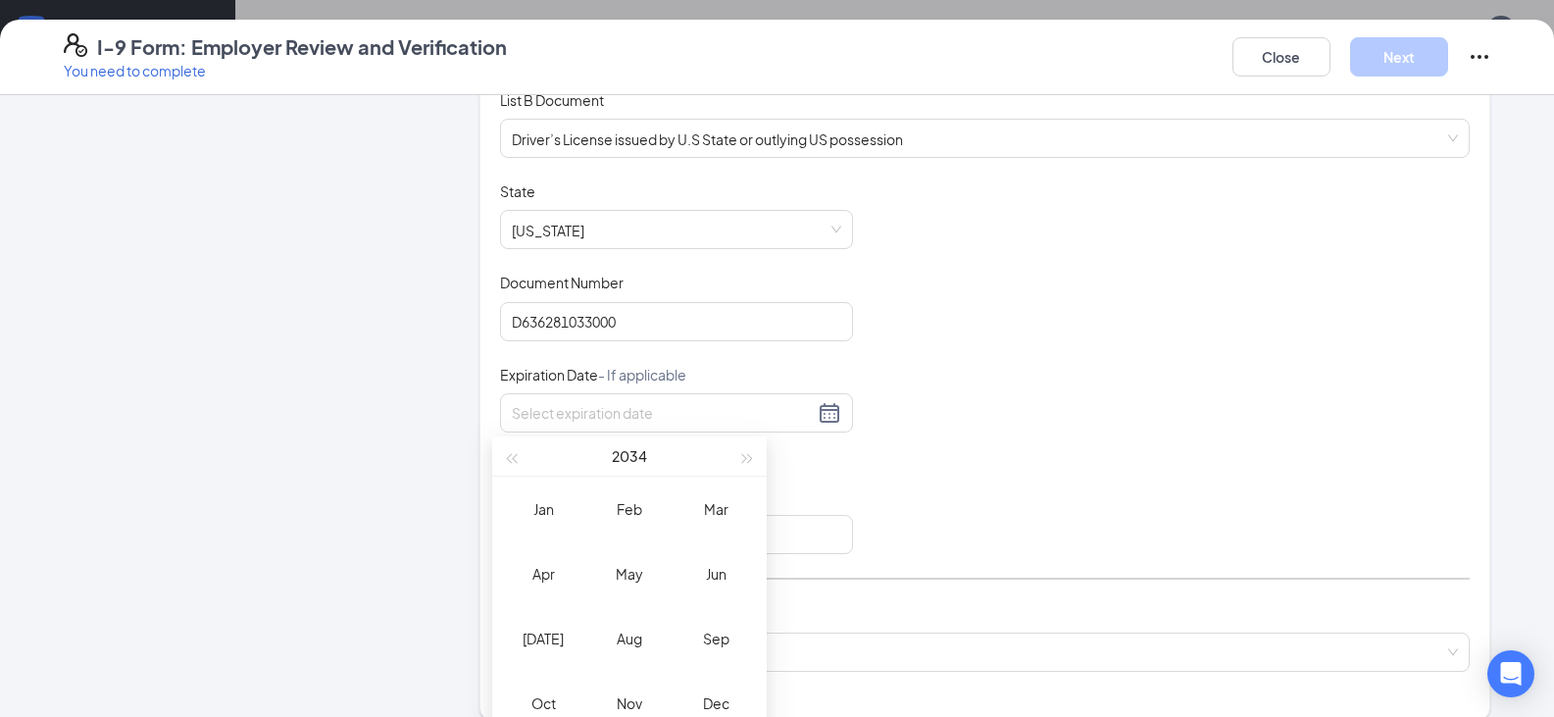
click at [836, 452] on label "No expiration date provided" at bounding box center [676, 451] width 353 height 22
click at [514, 452] on input "No expiration date provided" at bounding box center [507, 449] width 14 height 14
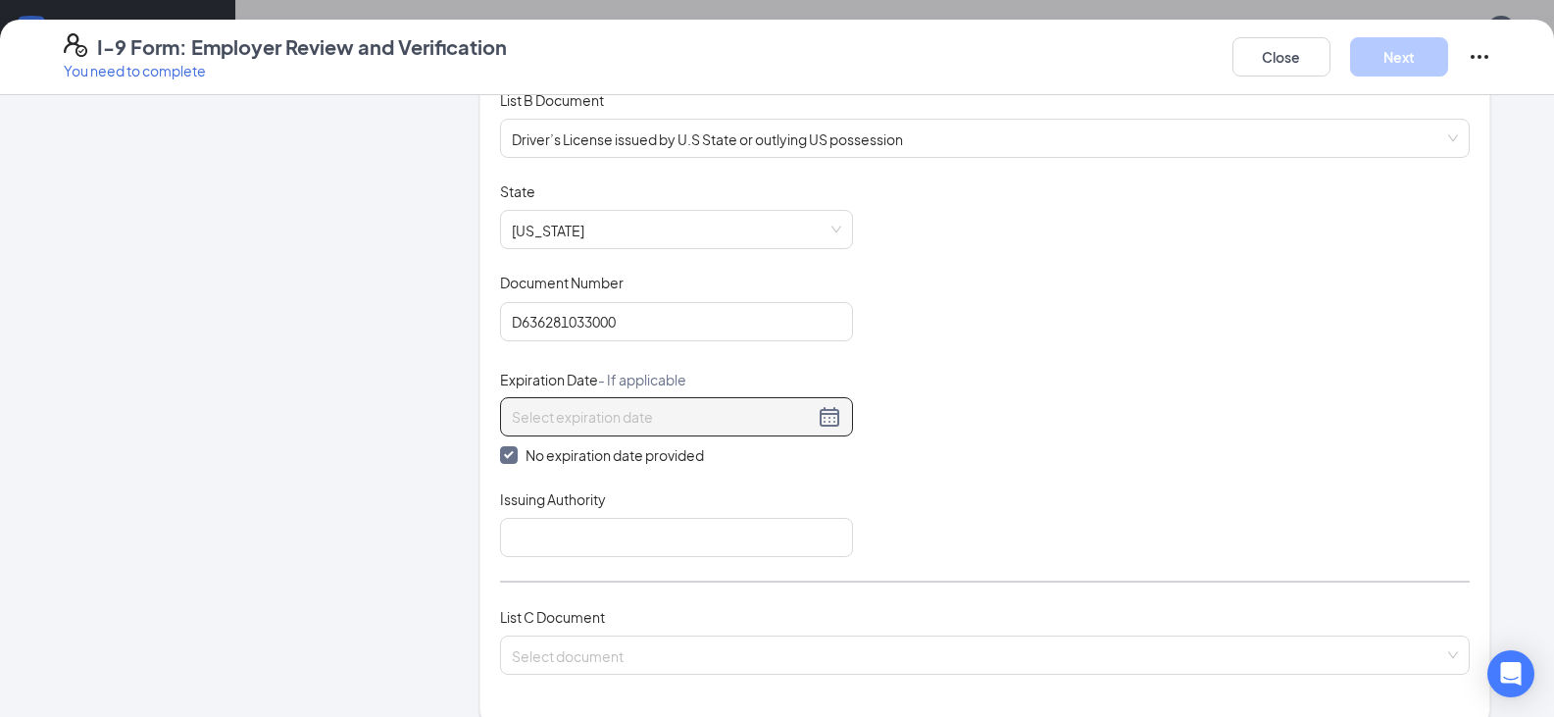
click at [826, 417] on div at bounding box center [676, 417] width 329 height 24
click at [1056, 410] on div "Document Title Driver’s License issued by U.S State or outlying US possession S…" at bounding box center [985, 368] width 970 height 375
click at [821, 414] on div at bounding box center [676, 417] width 329 height 24
click at [602, 452] on span "No expiration date provided" at bounding box center [615, 455] width 194 height 22
click at [514, 452] on input "No expiration date provided" at bounding box center [507, 453] width 14 height 14
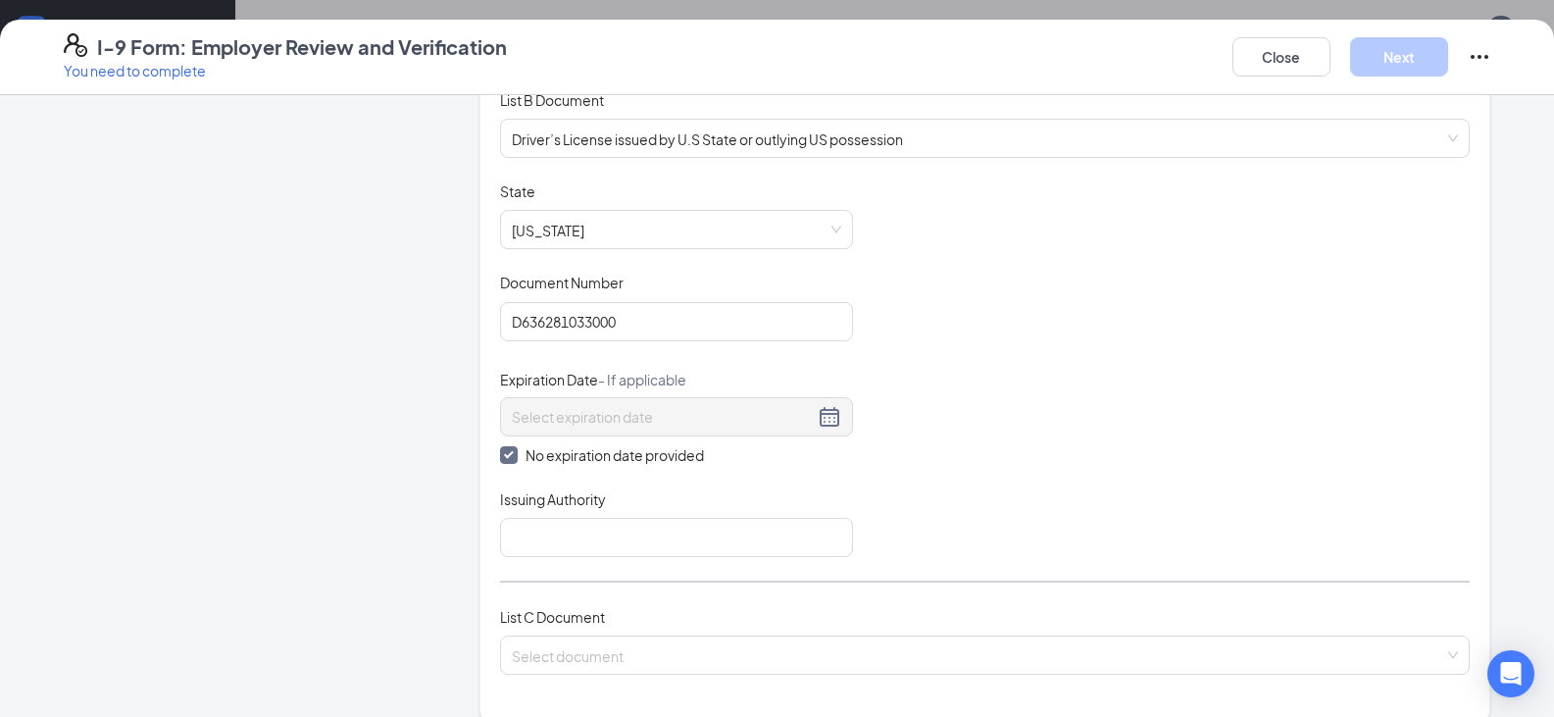
checkbox input "false"
click at [808, 410] on div at bounding box center [676, 413] width 329 height 24
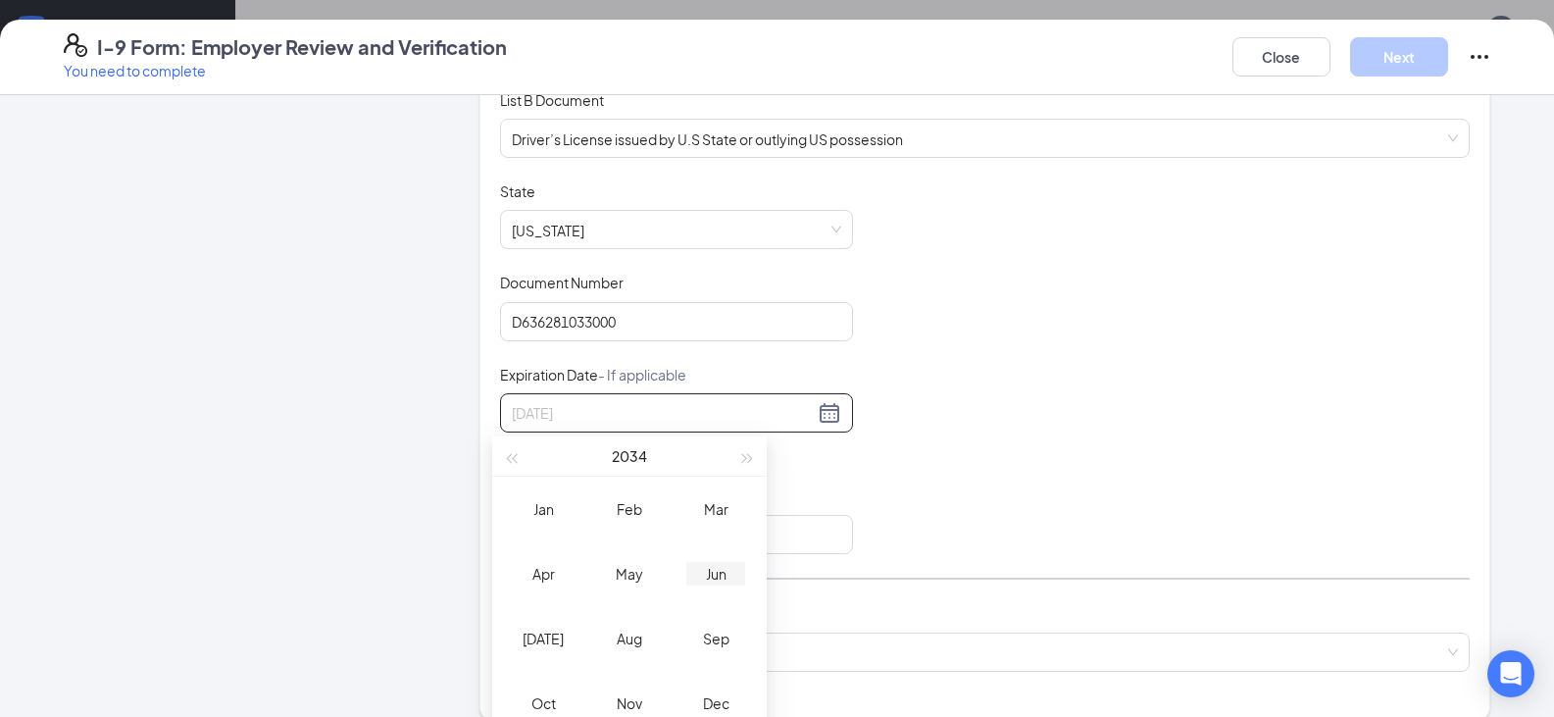
click at [736, 576] on div "Jun" at bounding box center [715, 574] width 59 height 24
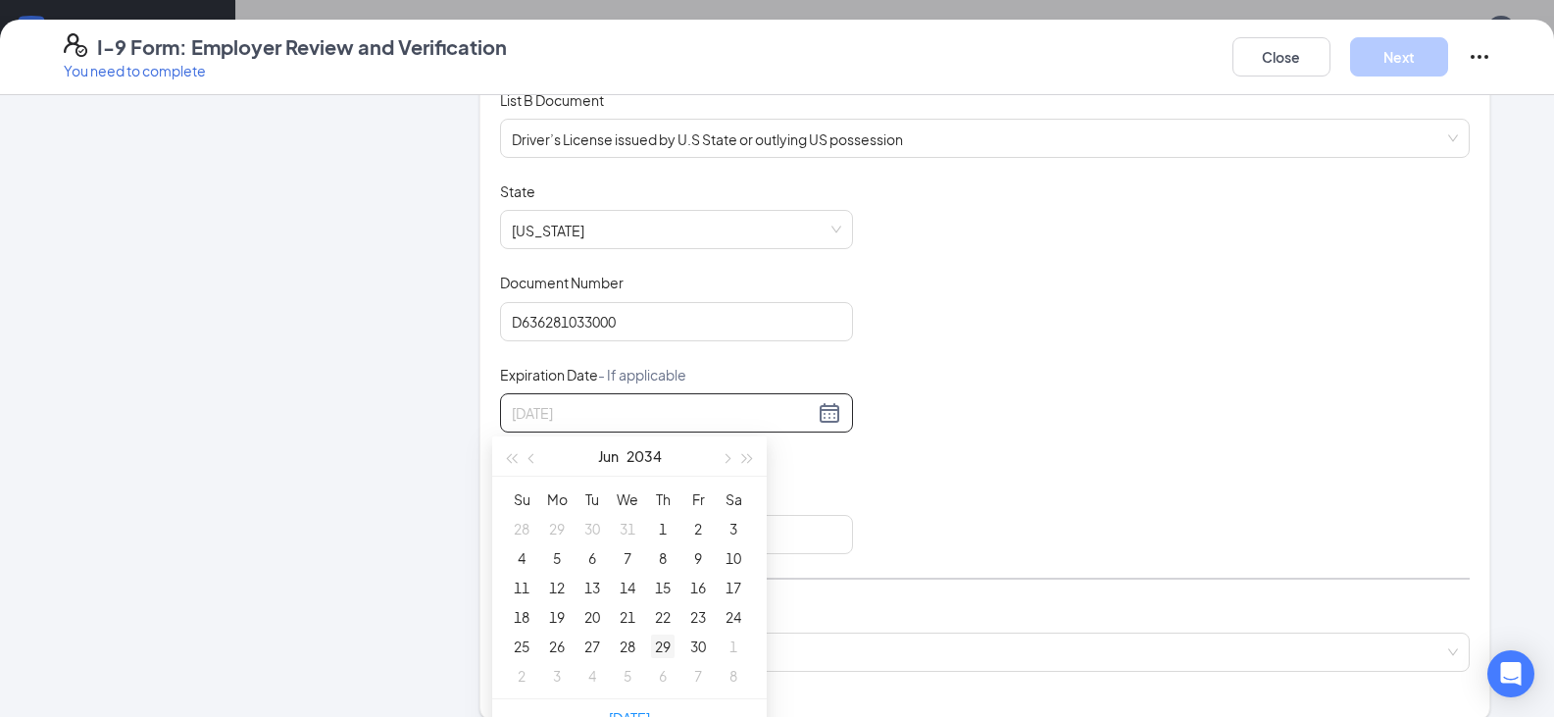
type input "[DATE]"
click at [665, 645] on div "29" at bounding box center [663, 646] width 24 height 24
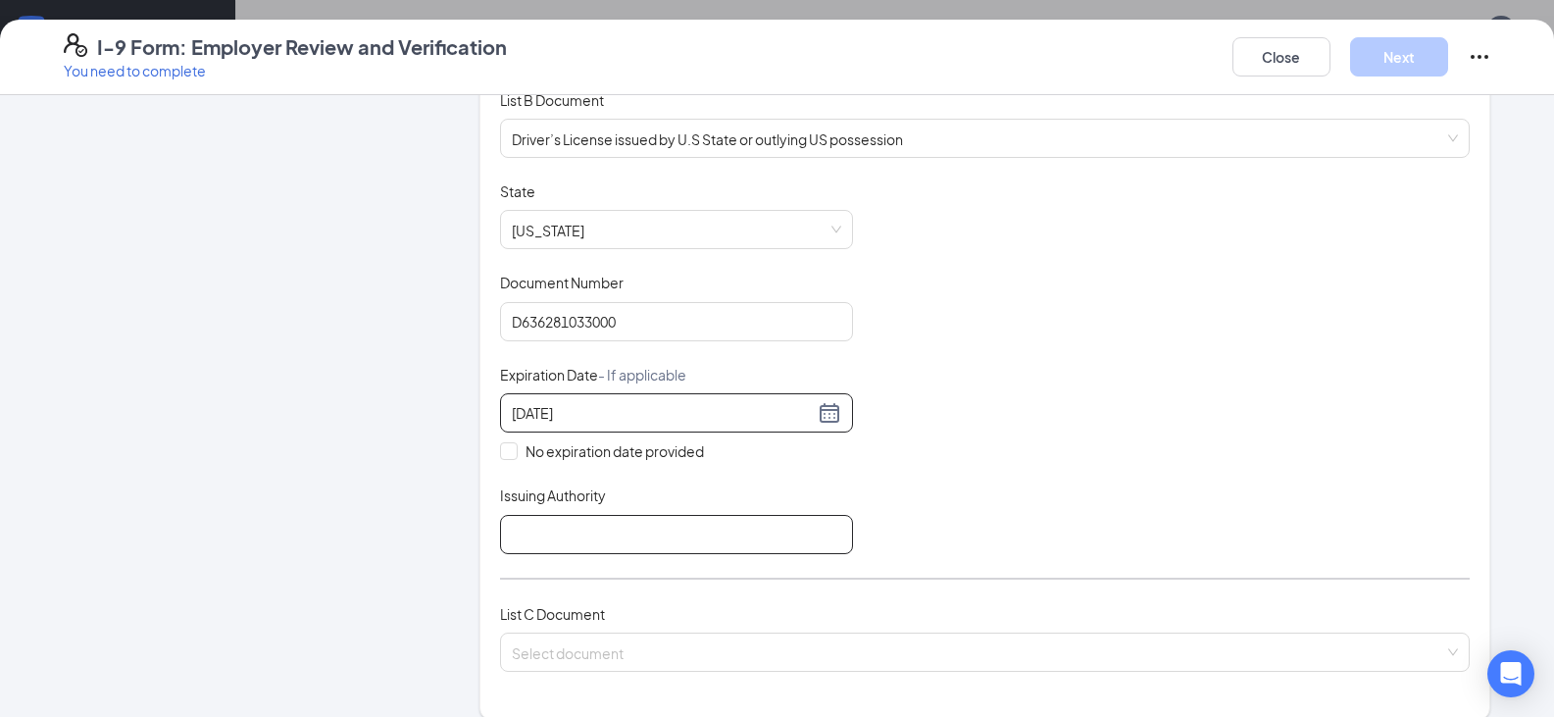
click at [595, 533] on input "Issuing Authority" at bounding box center [676, 534] width 353 height 39
type input "[US_STATE]"
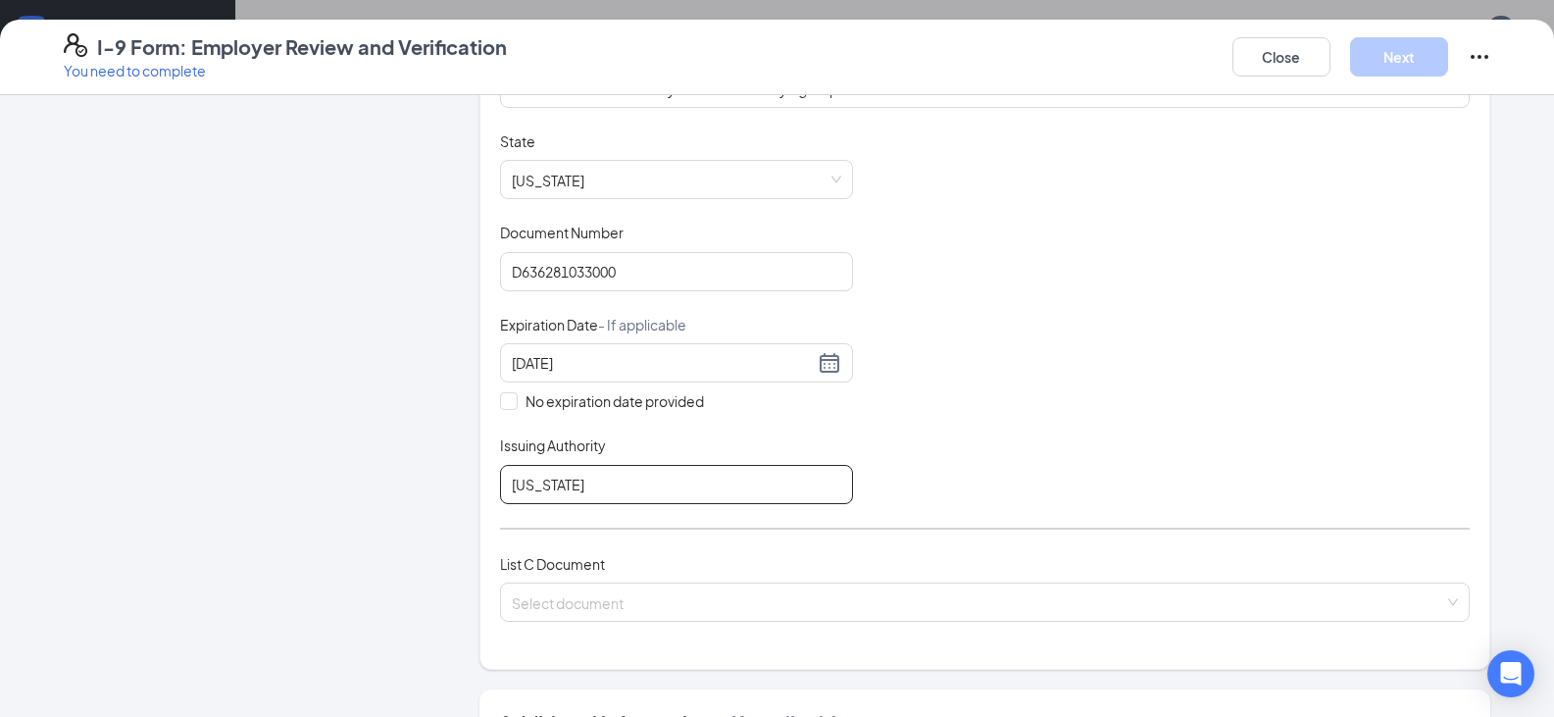
scroll to position [392, 0]
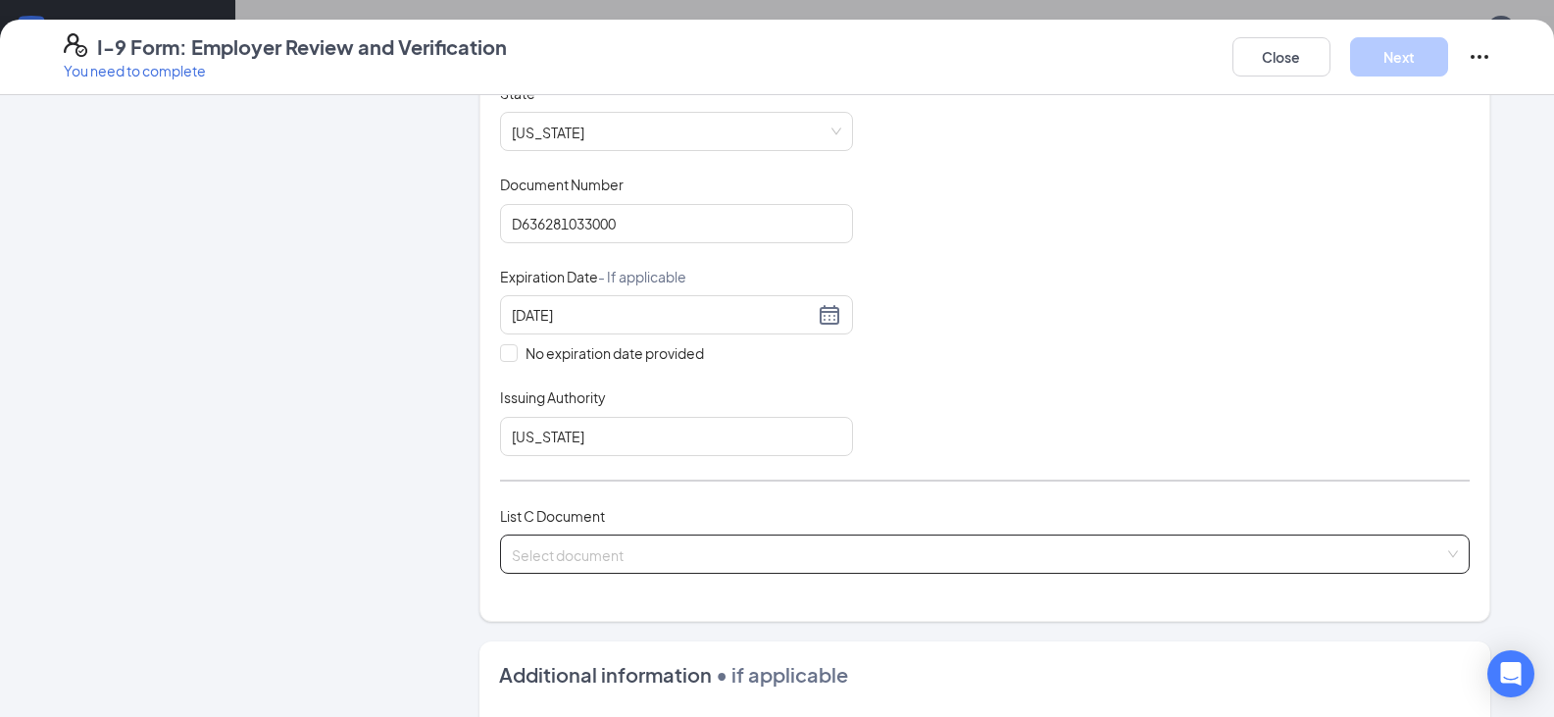
click at [677, 560] on input "search" at bounding box center [978, 549] width 932 height 29
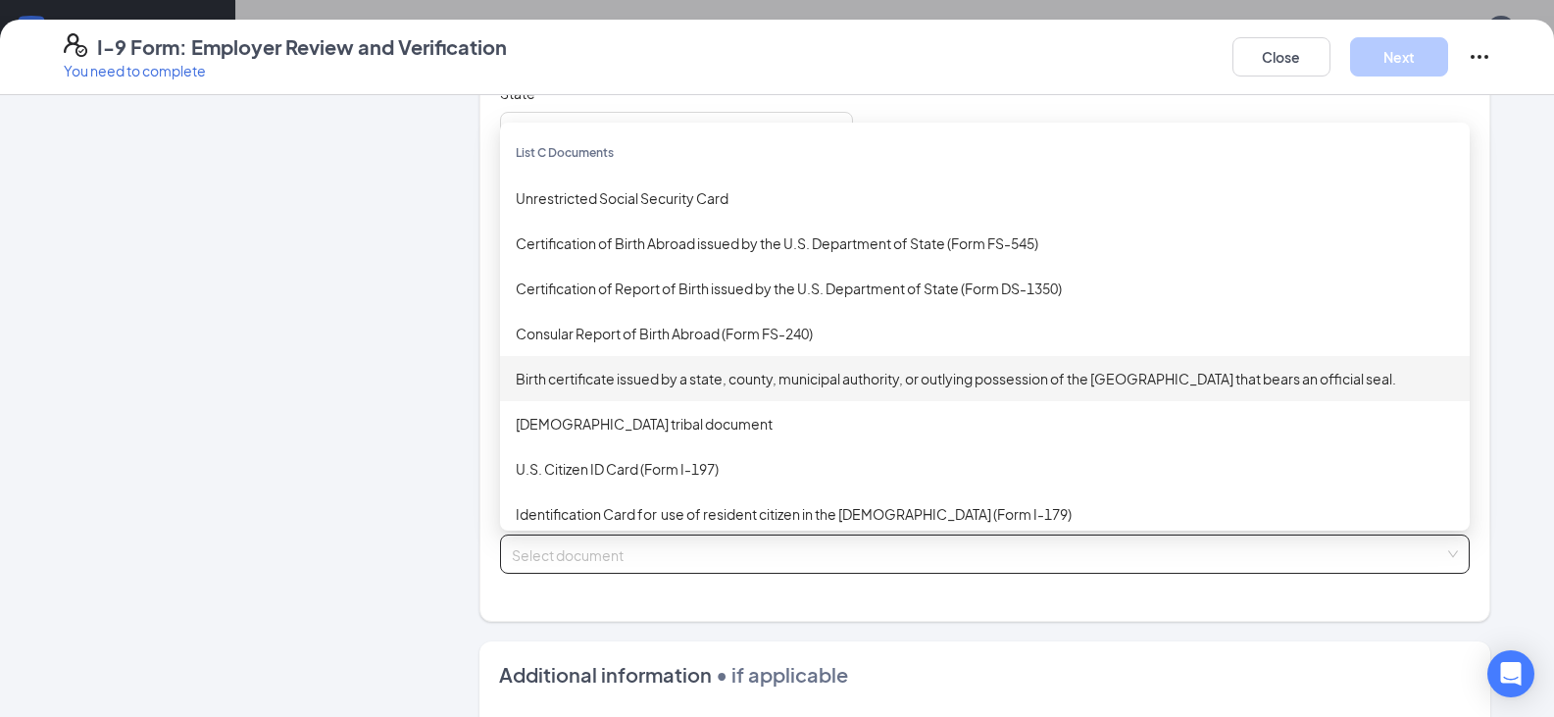
click at [741, 382] on div "Birth certificate issued by a state, county, municipal authority, or outlying p…" at bounding box center [985, 379] width 938 height 22
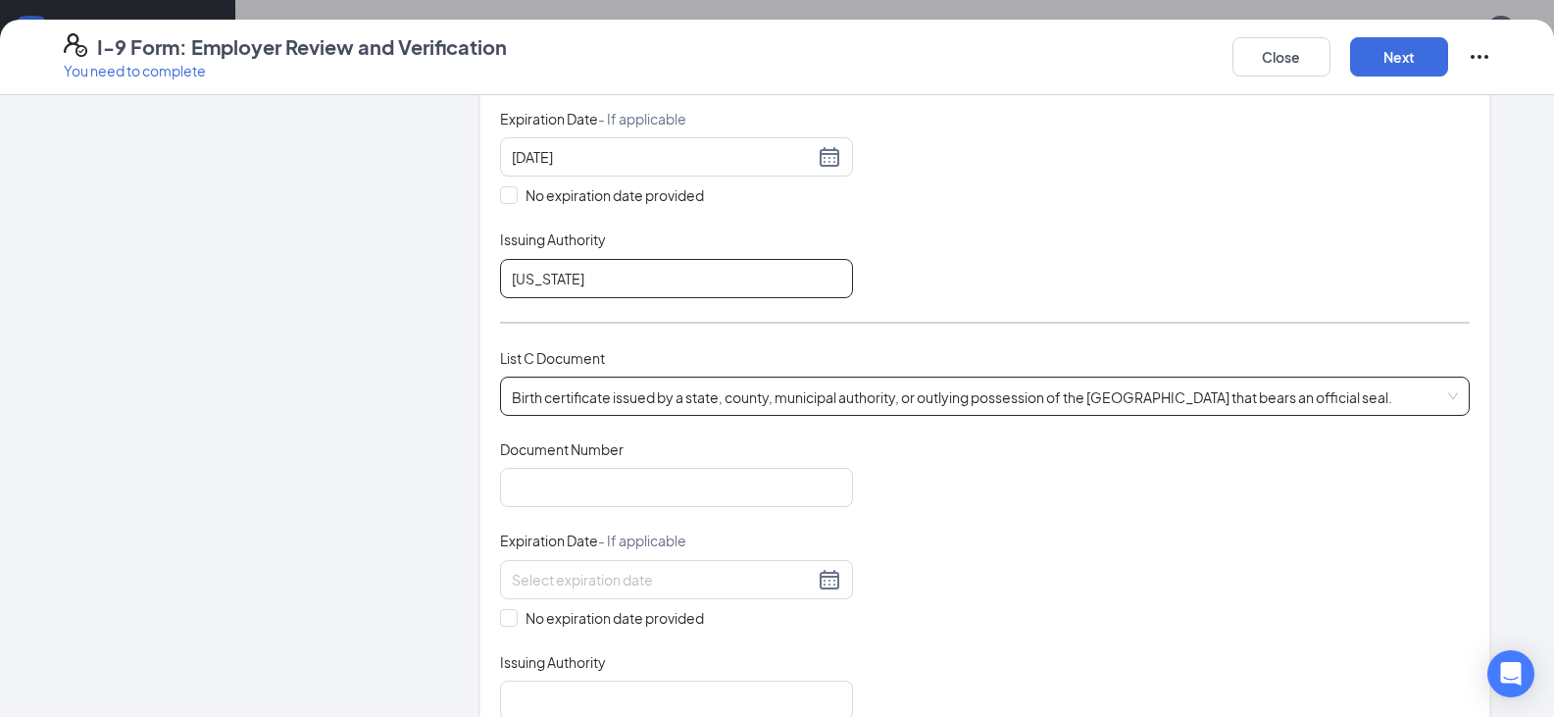
scroll to position [588, 0]
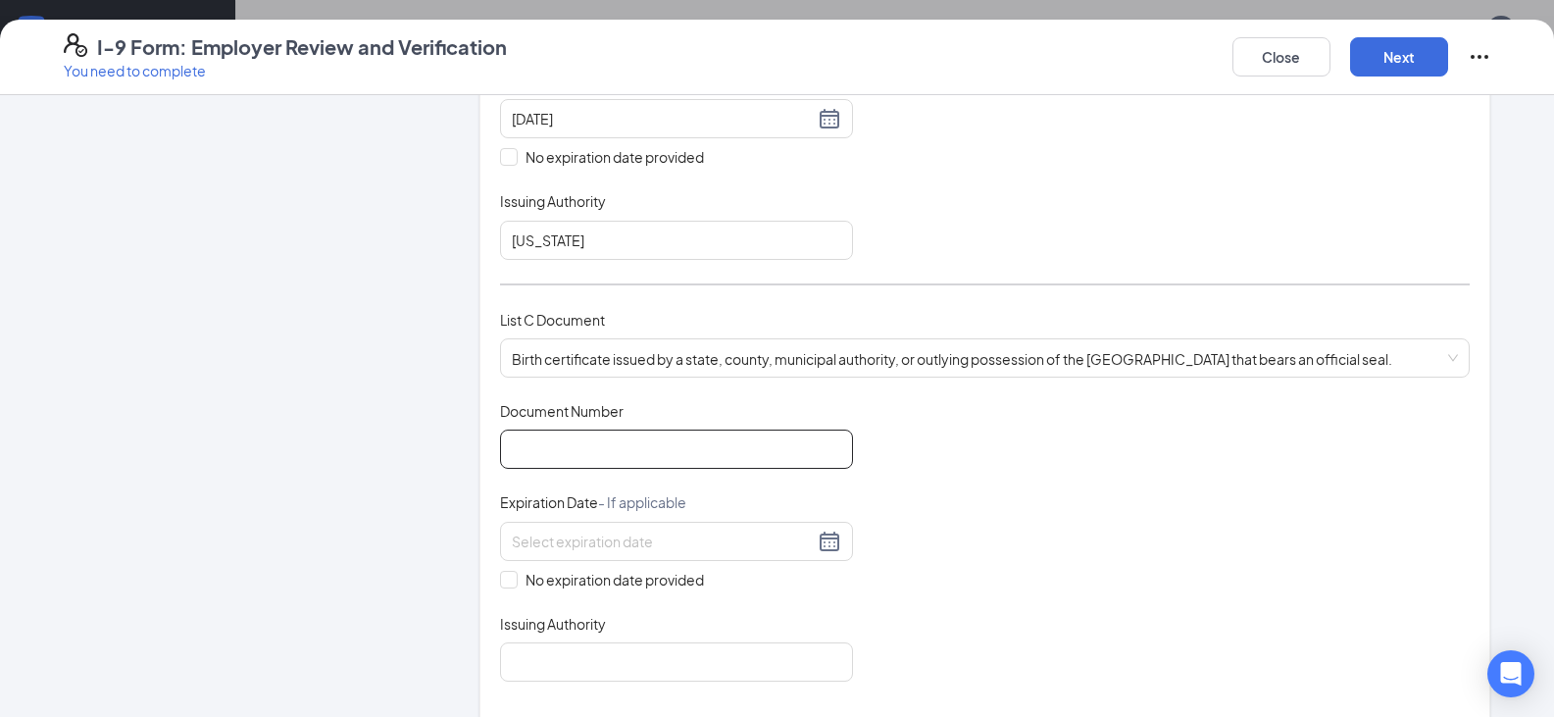
click at [746, 430] on input "Document Number" at bounding box center [676, 448] width 353 height 39
type input "200904223"
click at [621, 584] on span "No expiration date provided" at bounding box center [615, 580] width 194 height 22
click at [514, 584] on input "No expiration date provided" at bounding box center [507, 578] width 14 height 14
checkbox input "true"
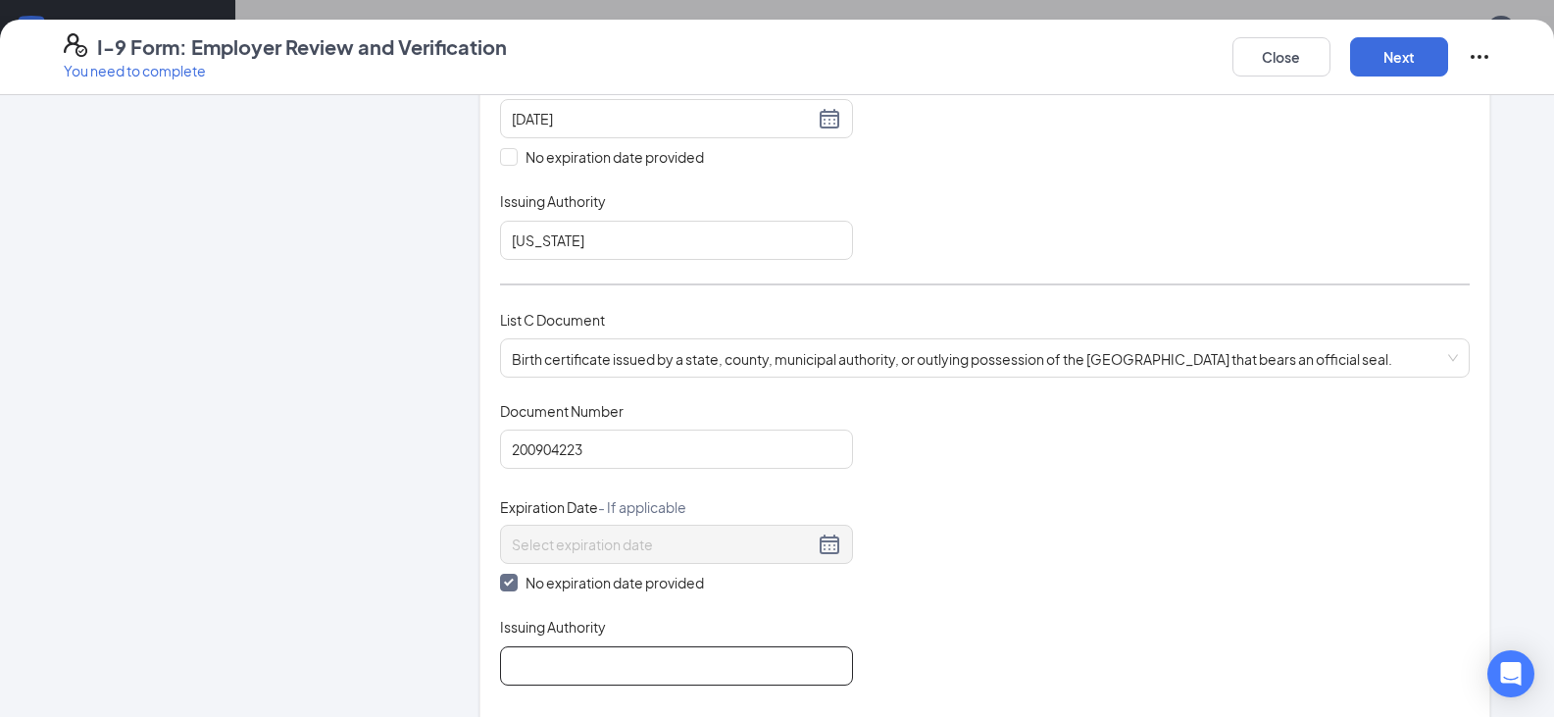
click at [610, 664] on input "Issuing Authority" at bounding box center [676, 665] width 353 height 39
type input "Us gov."
click at [1051, 536] on div "Document Title Birth certificate issued by a state, county, municipal authority…" at bounding box center [985, 543] width 970 height 284
click at [1371, 41] on button "Next" at bounding box center [1399, 56] width 98 height 39
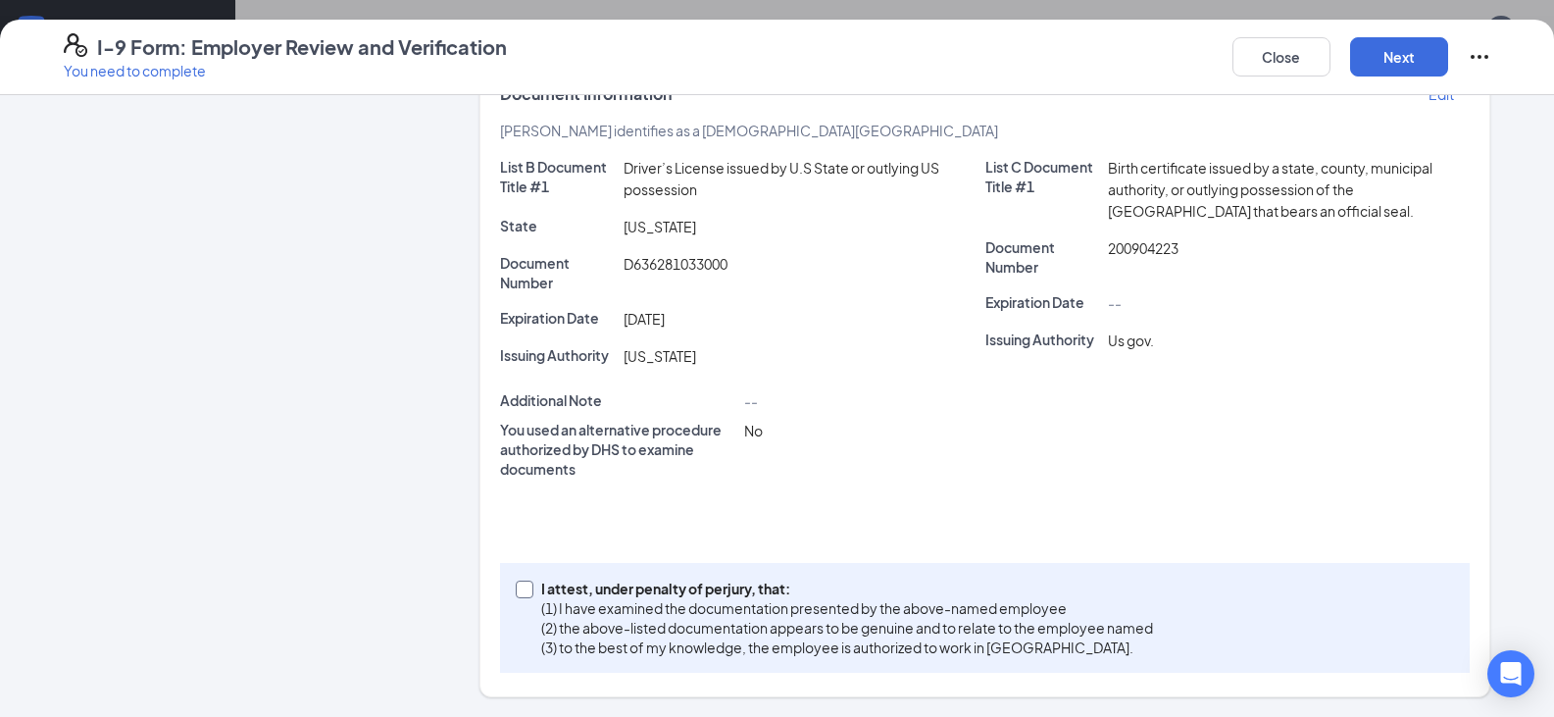
click at [574, 581] on p "I attest, under penalty of perjury, that:" at bounding box center [847, 588] width 612 height 20
click at [529, 581] on input "I attest, under penalty of [PERSON_NAME], that: (1) I have examined the documen…" at bounding box center [523, 587] width 14 height 14
checkbox input "true"
click at [1421, 51] on button "Next" at bounding box center [1399, 56] width 98 height 39
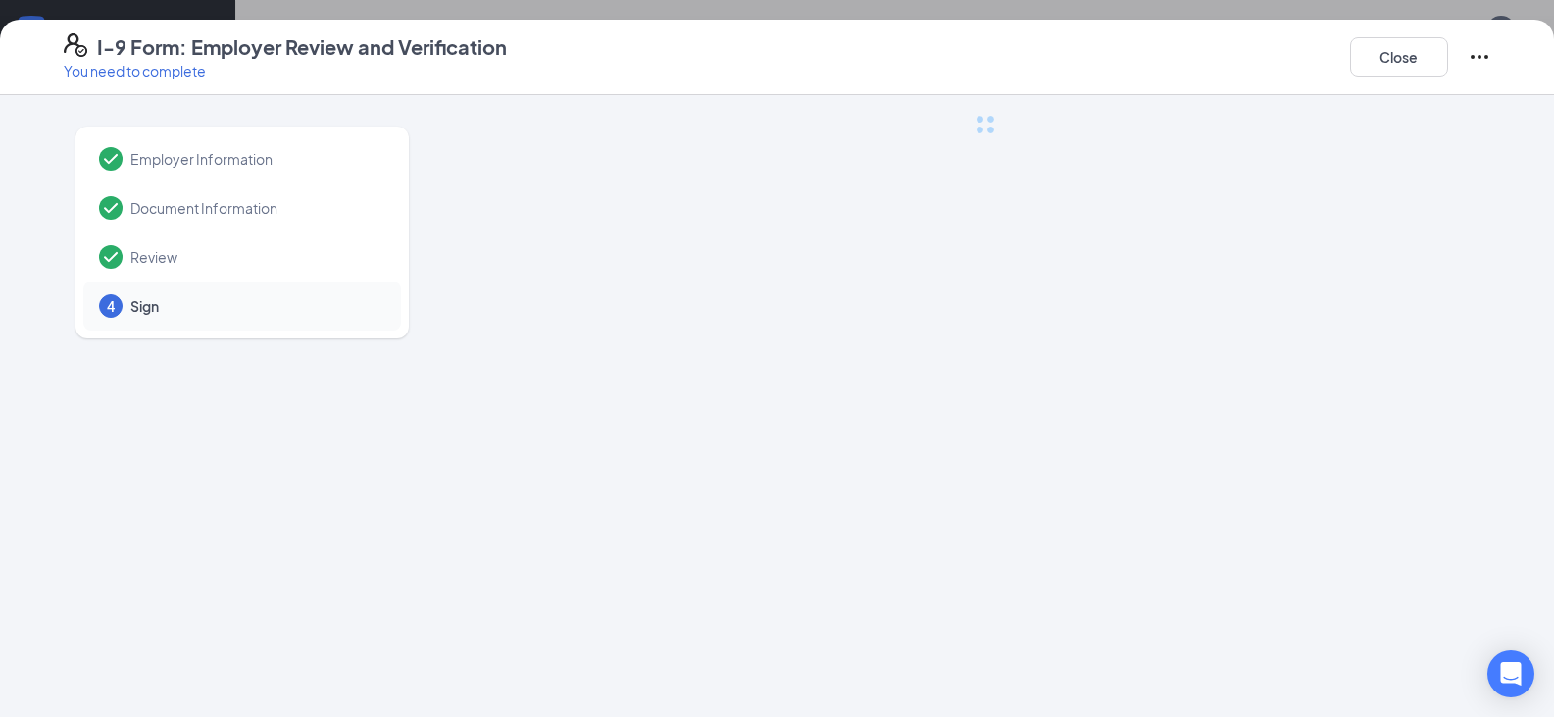
scroll to position [0, 0]
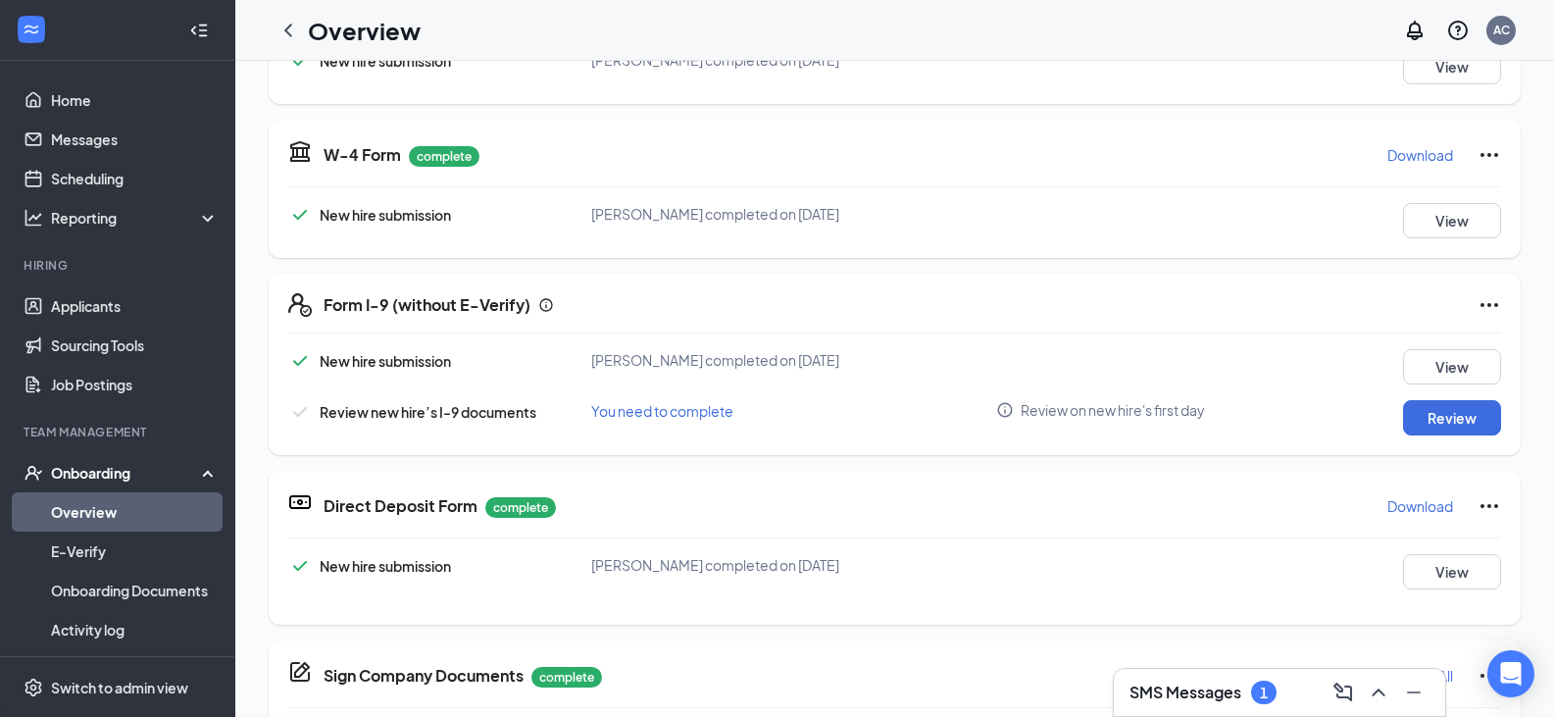
click at [789, 267] on div "I-9 Form: Employer Review and Verification You need to complete Close Employer …" at bounding box center [777, 358] width 1554 height 717
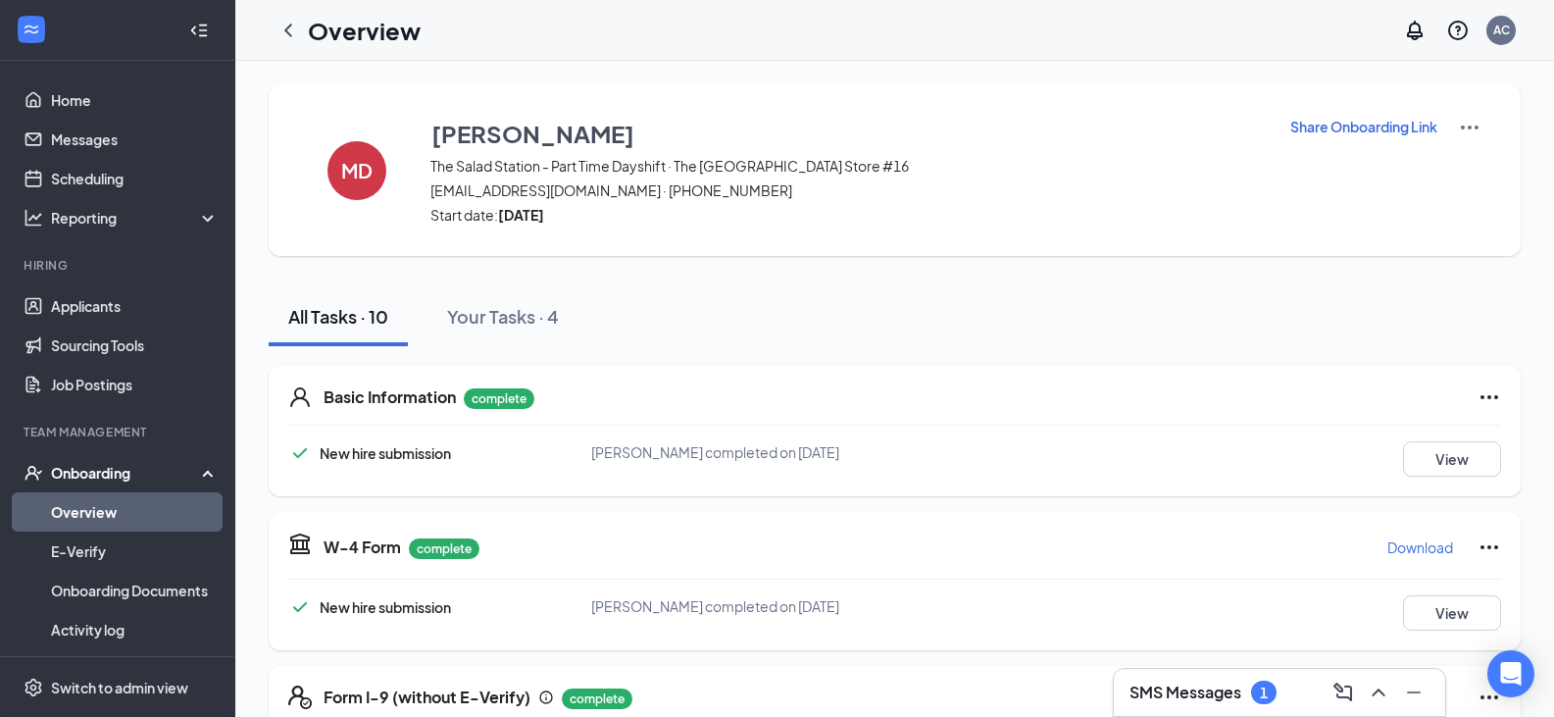
click at [287, 26] on icon "ChevronLeft" at bounding box center [288, 31] width 24 height 24
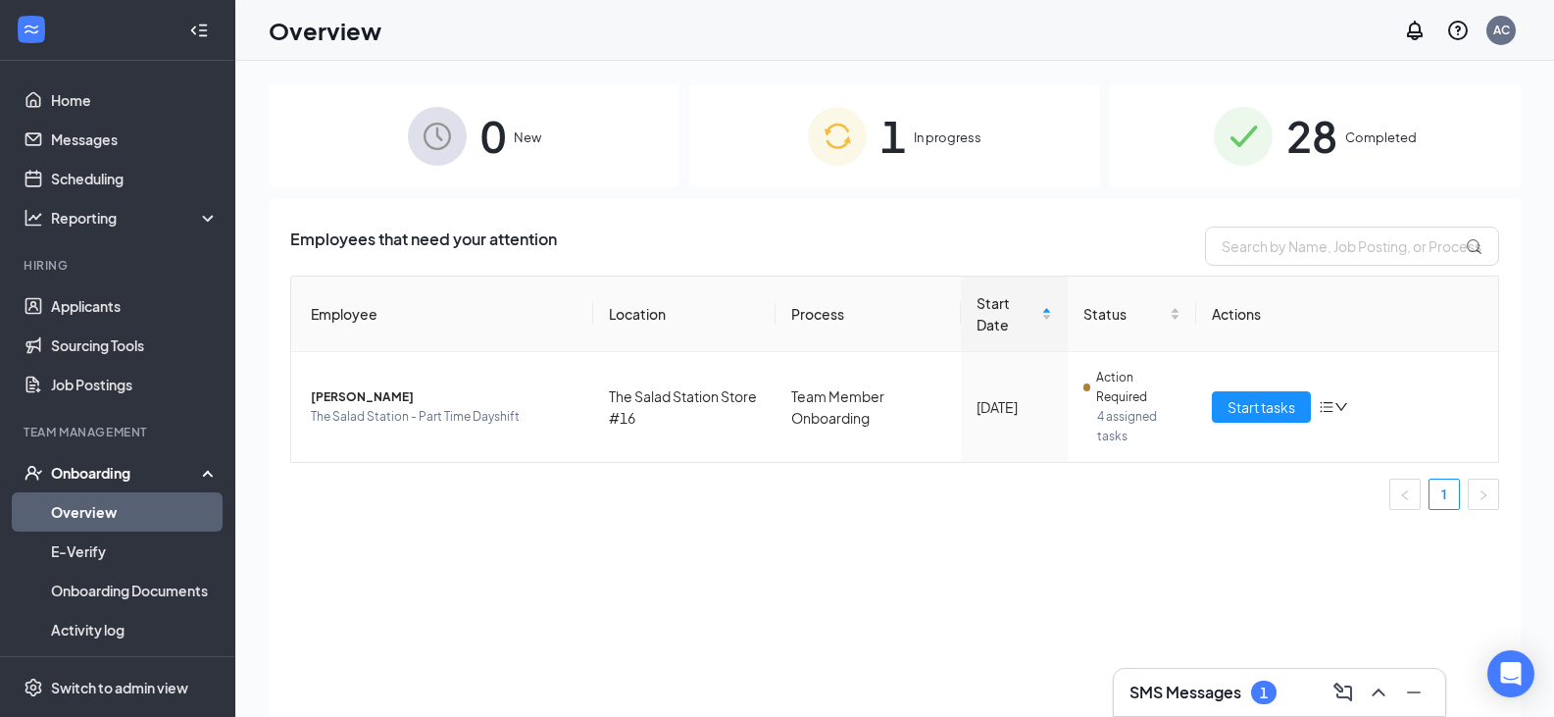
click at [752, 527] on div "Employees that need your attention Employee Location Process Start Date Status …" at bounding box center [895, 482] width 1252 height 567
